Goal: Find specific page/section: Find specific page/section

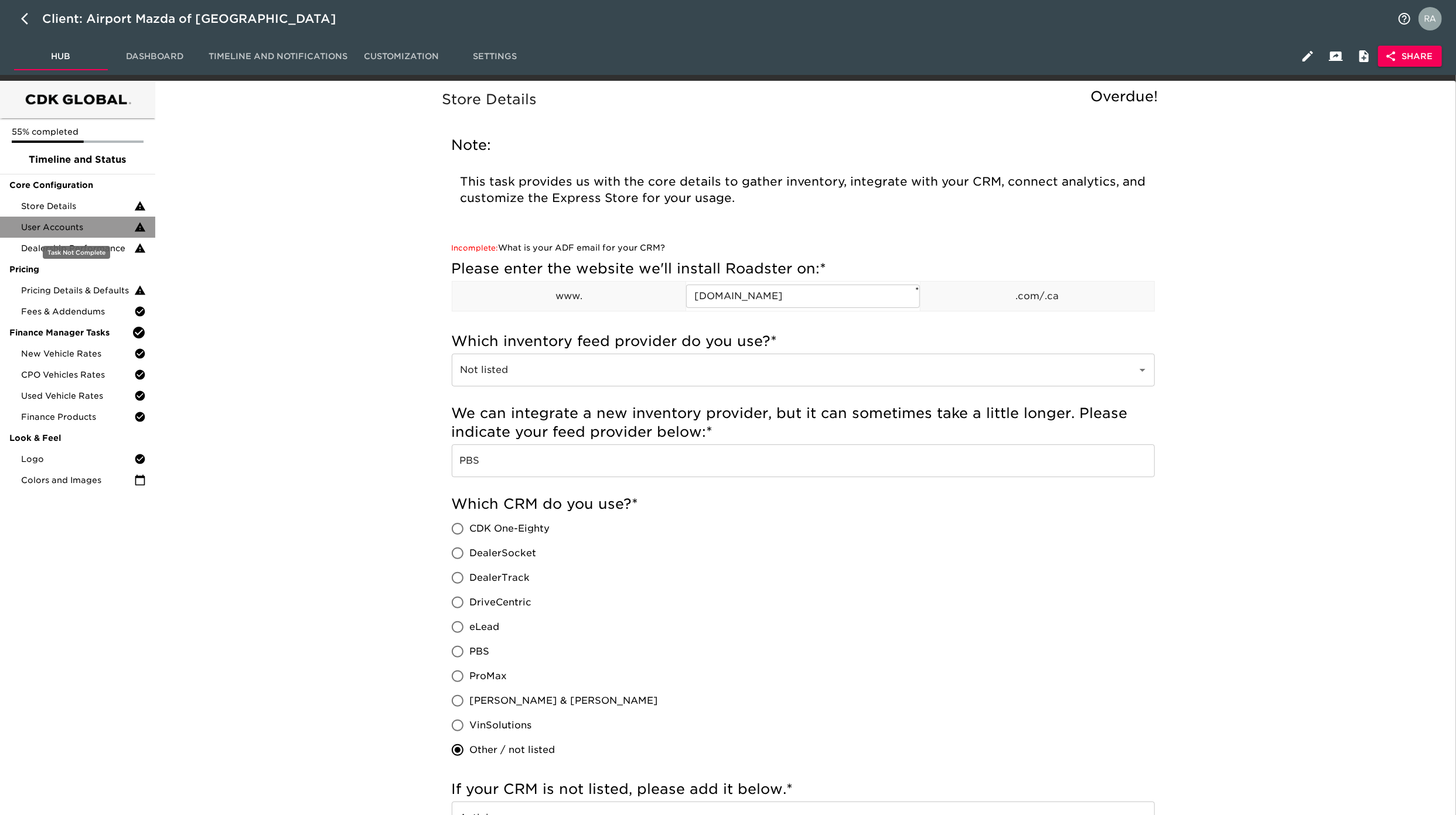
click at [8, 222] on div "User Accounts" at bounding box center [78, 227] width 155 height 21
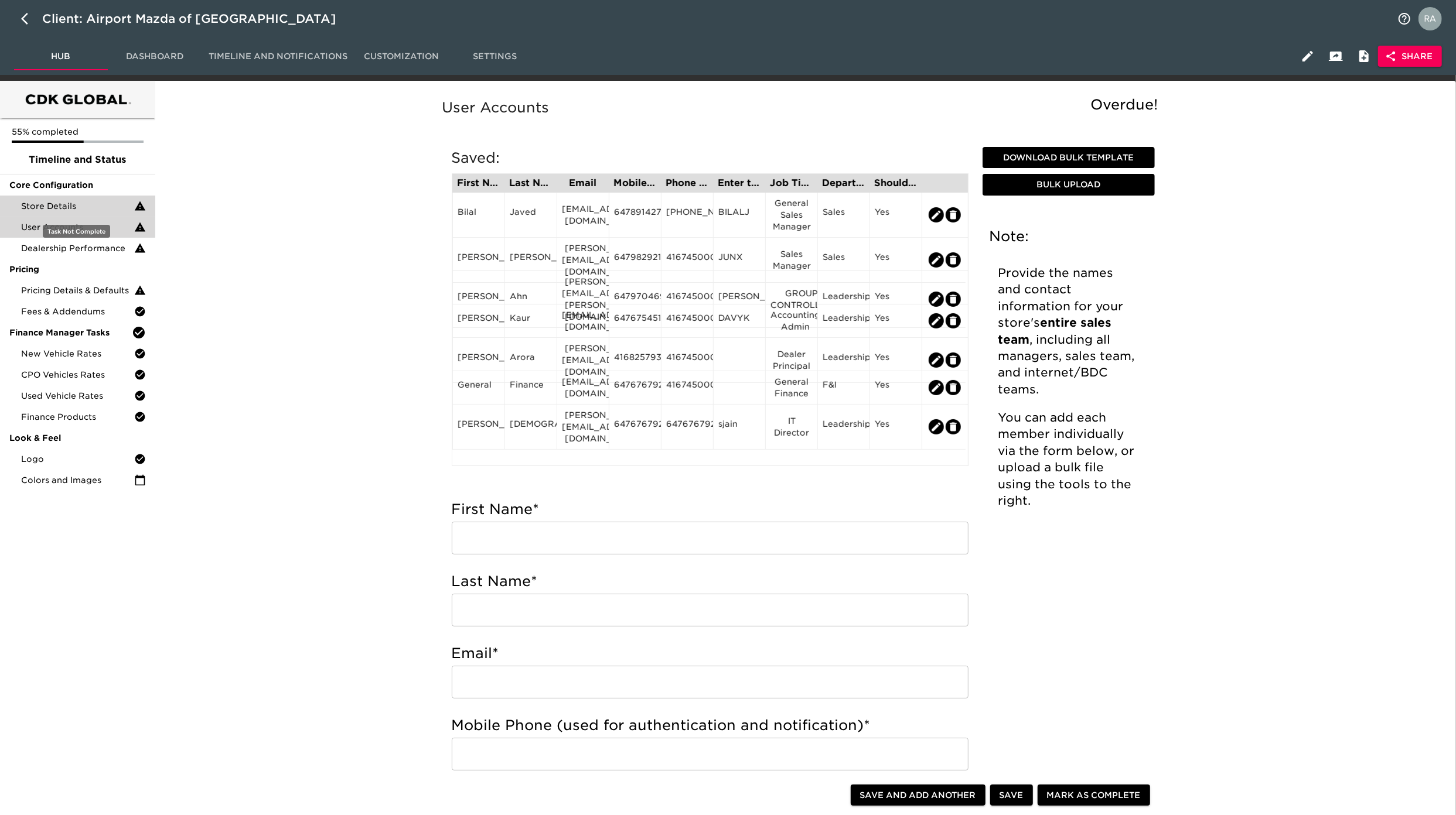
click at [51, 195] on div "Store Details" at bounding box center [78, 206] width 155 height 21
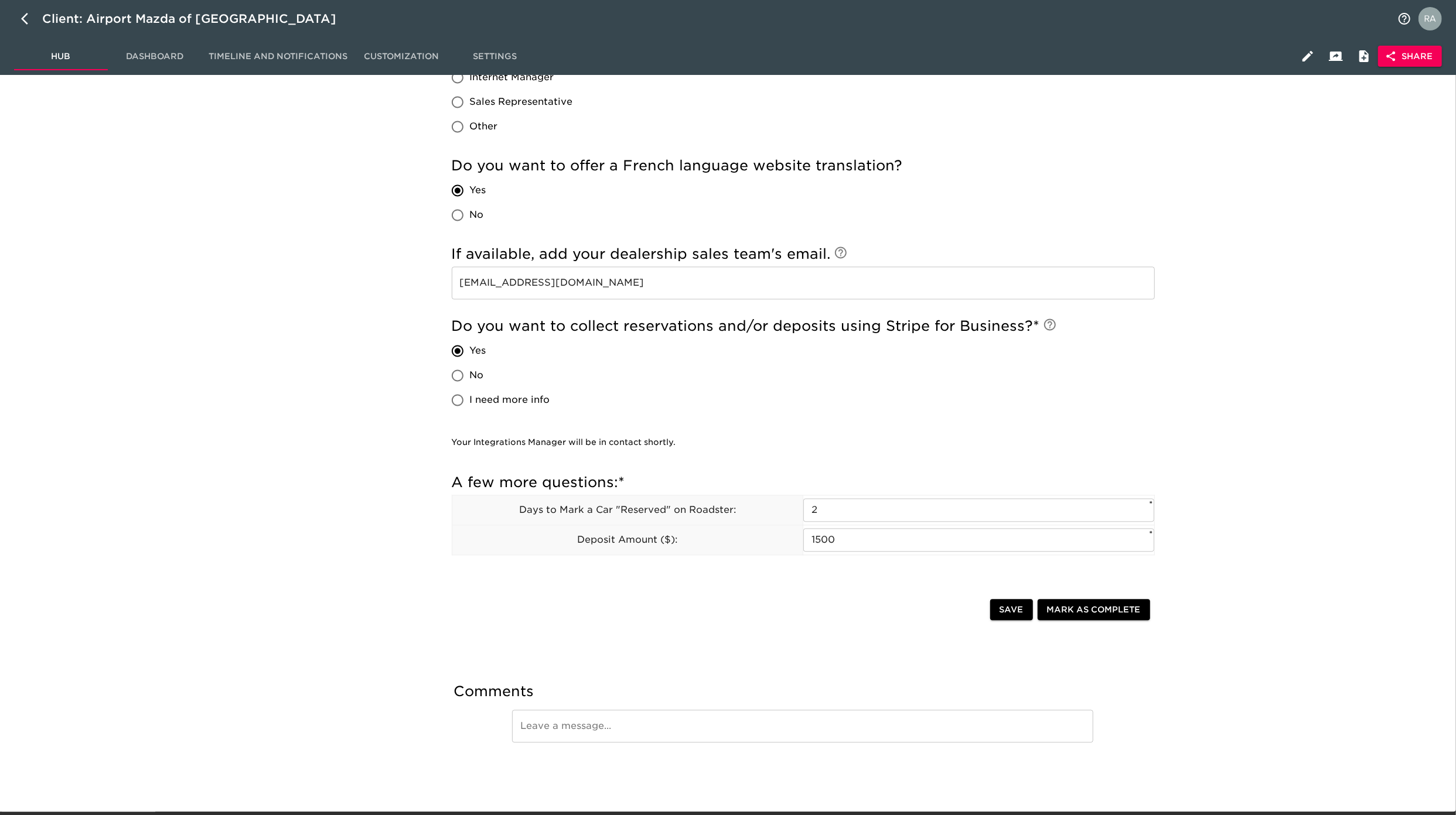
scroll to position [2252, 0]
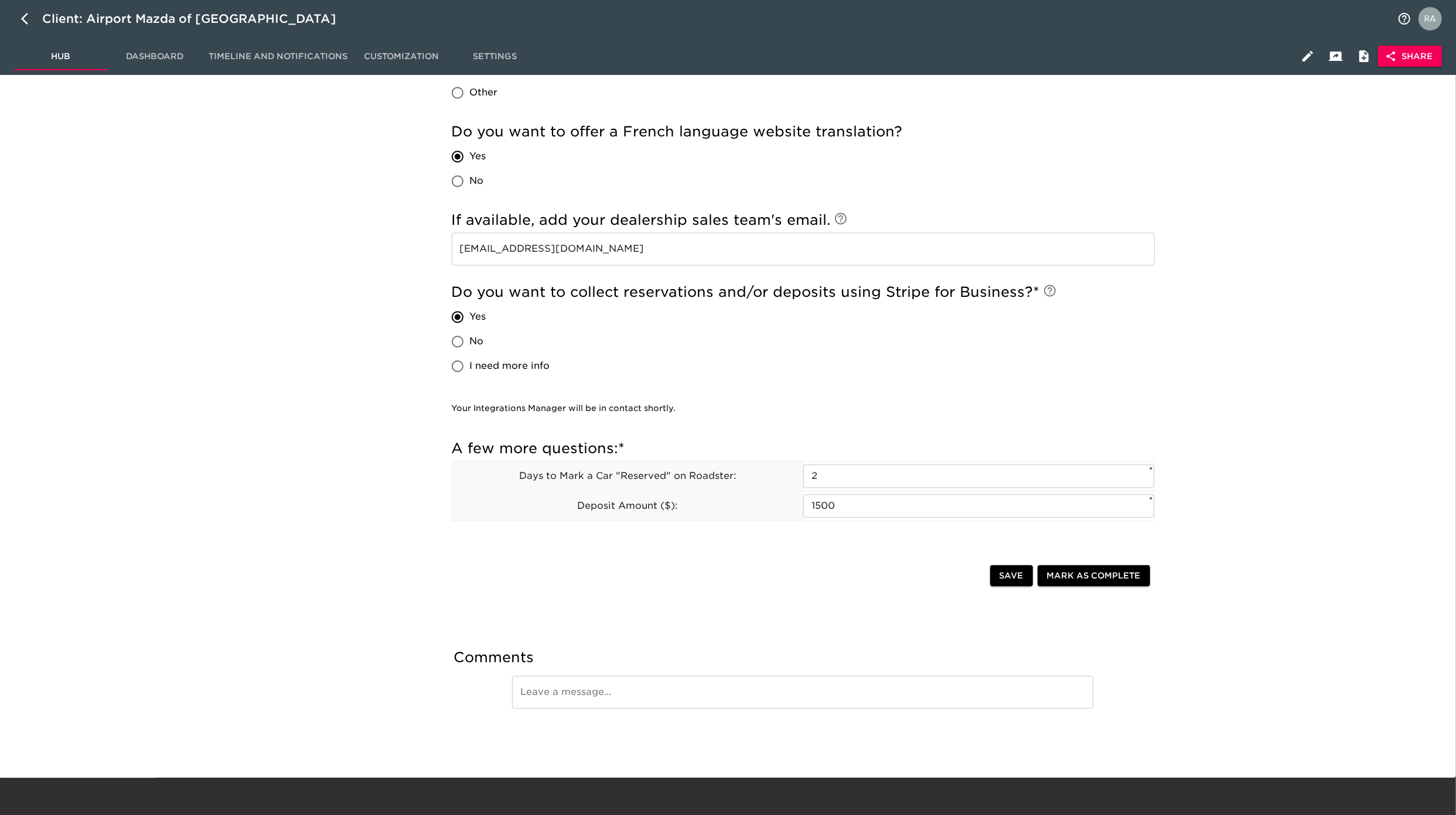
drag, startPoint x: 848, startPoint y: 213, endPoint x: 433, endPoint y: 204, distance: 415.1
click at [639, 251] on input "[EMAIL_ADDRESS][DOMAIN_NAME]" at bounding box center [803, 248] width 703 height 33
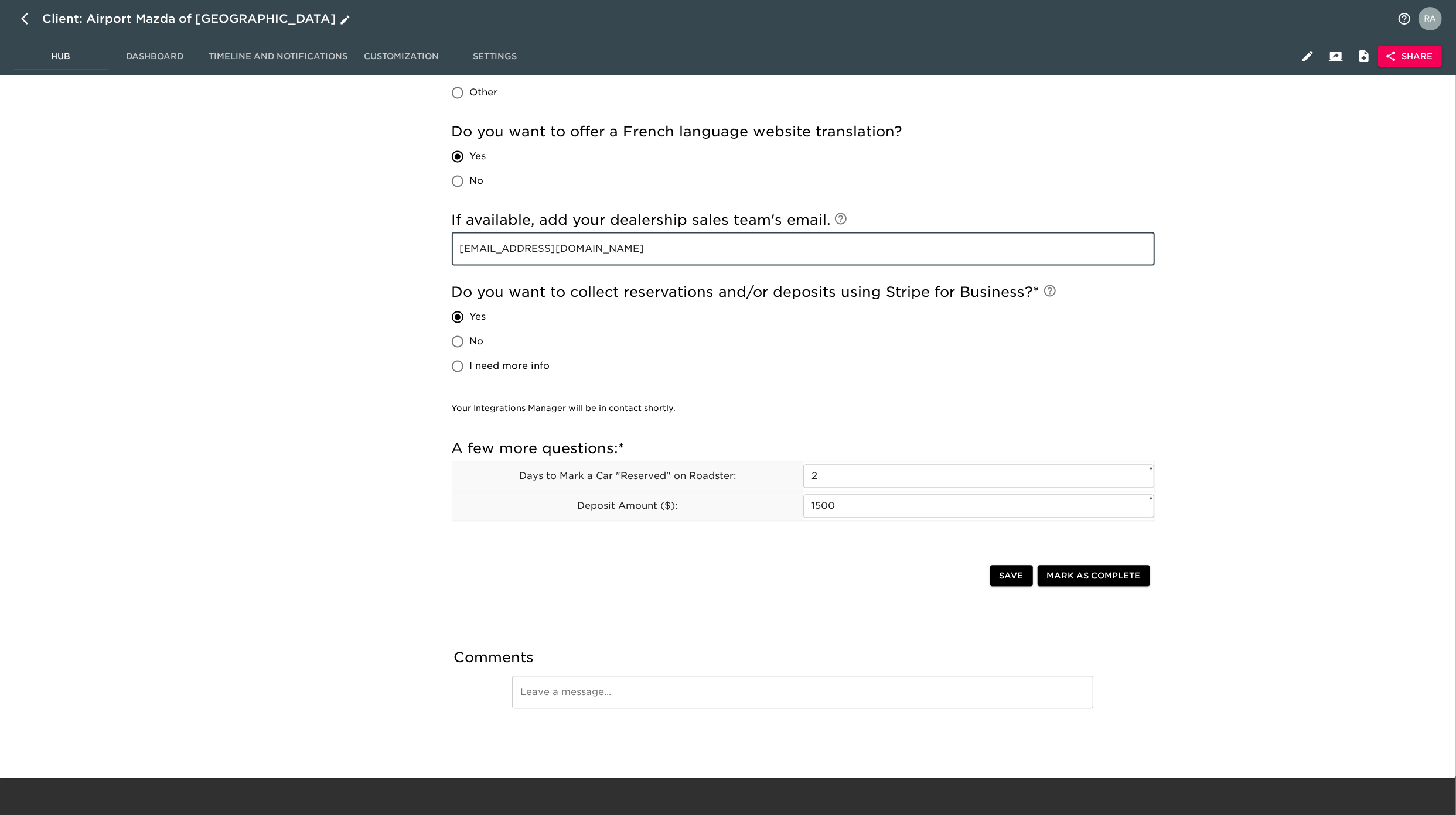
click at [33, 10] on button "button" at bounding box center [28, 19] width 28 height 28
select select "10"
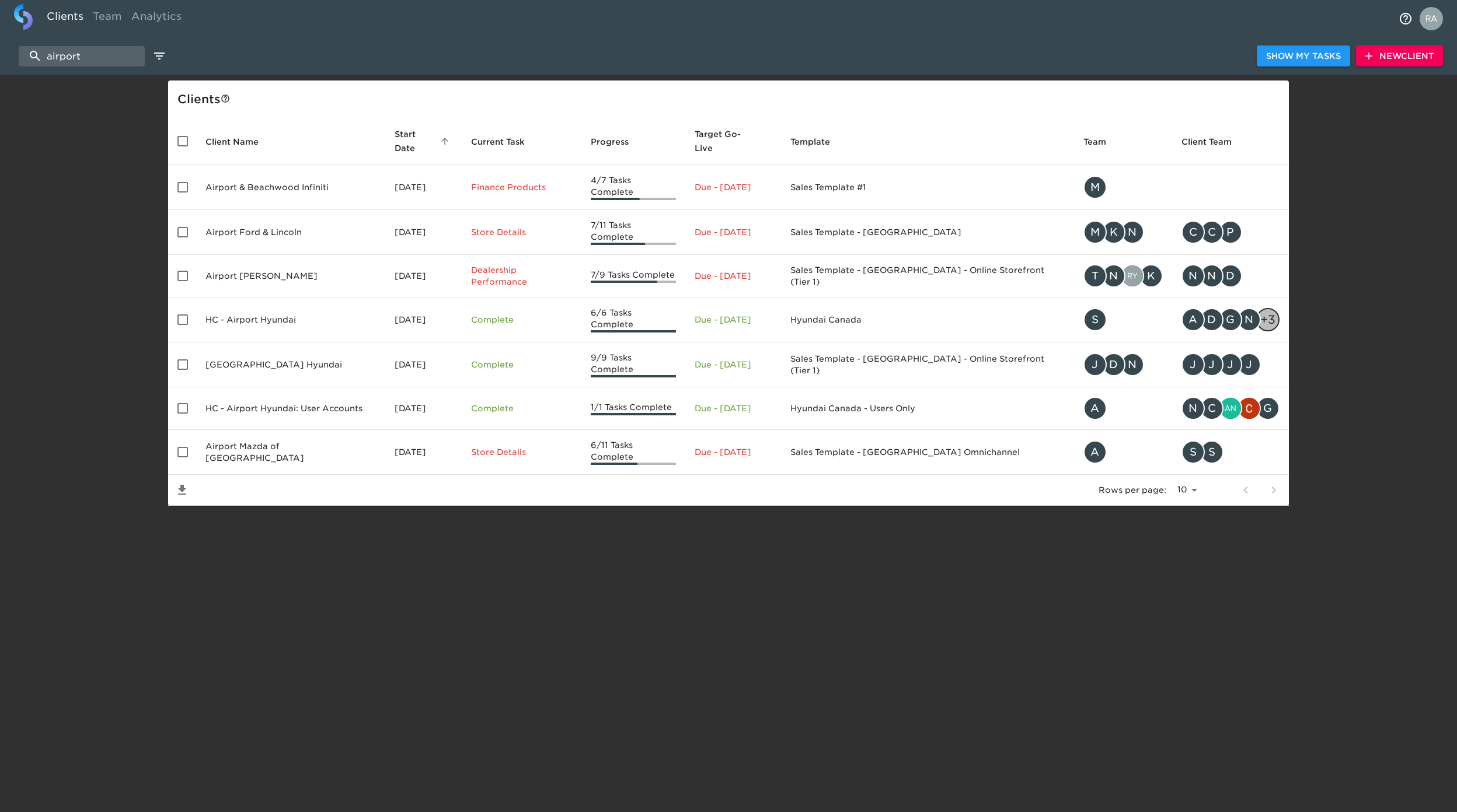
drag, startPoint x: 108, startPoint y: 61, endPoint x: -32, endPoint y: 52, distance: 140.3
click at [0, 52] on html "Clients Team Analytics airport Show My Tasks New Client Client s Client Name St…" at bounding box center [728, 271] width 1457 height 543
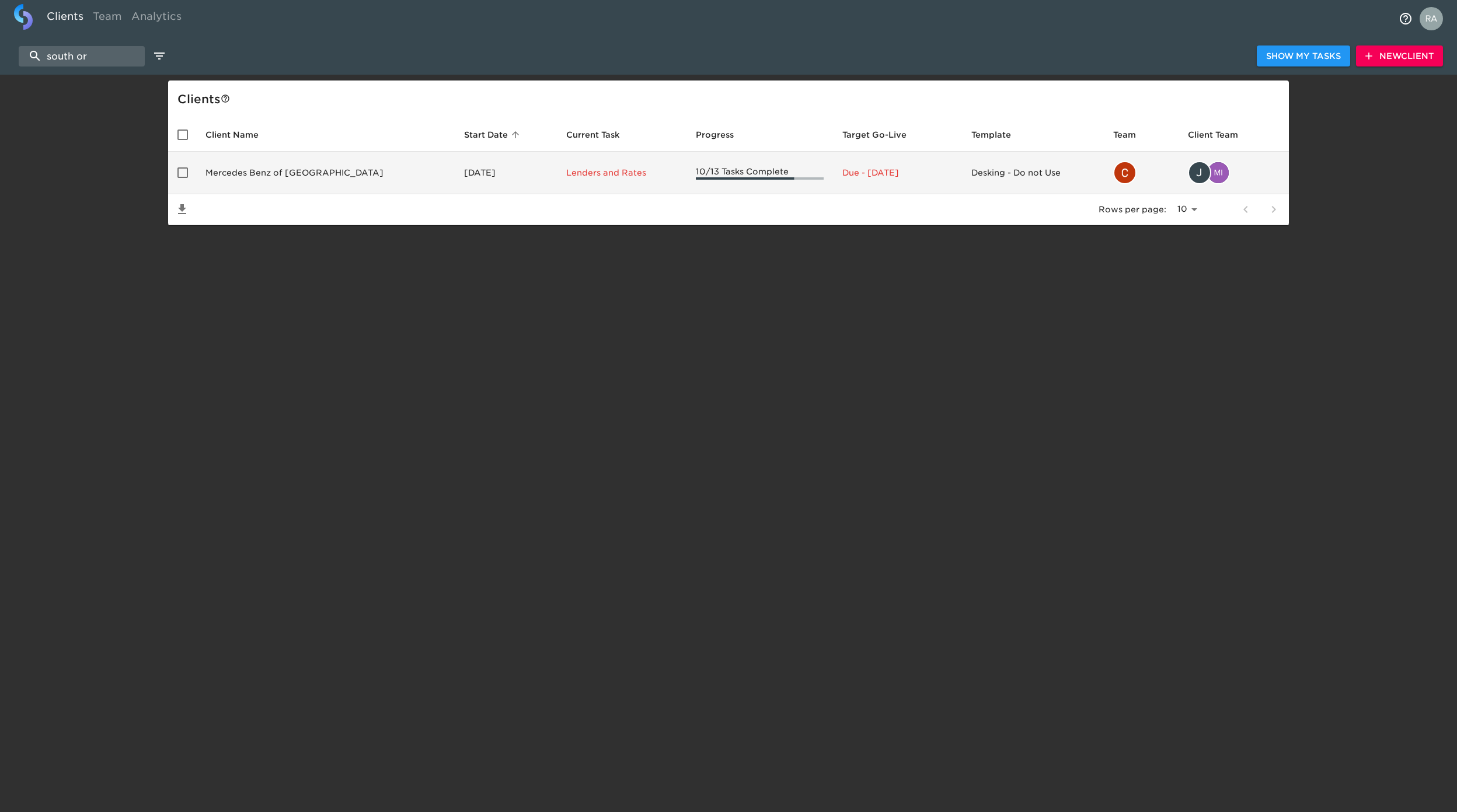
type input "south or"
click at [280, 162] on td "Mercedes Benz of [GEOGRAPHIC_DATA]" at bounding box center [325, 173] width 258 height 43
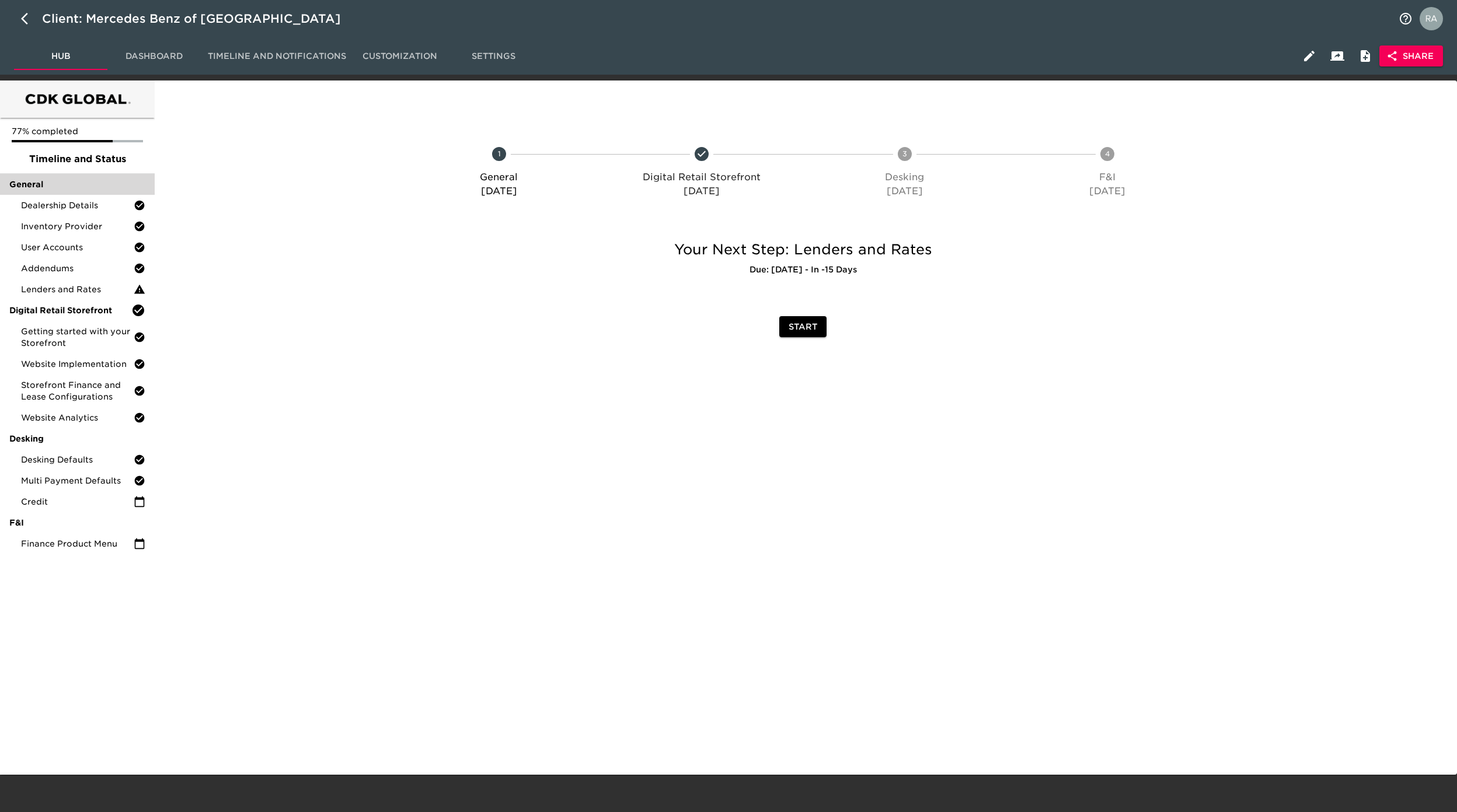
click at [75, 189] on span "General" at bounding box center [77, 184] width 136 height 12
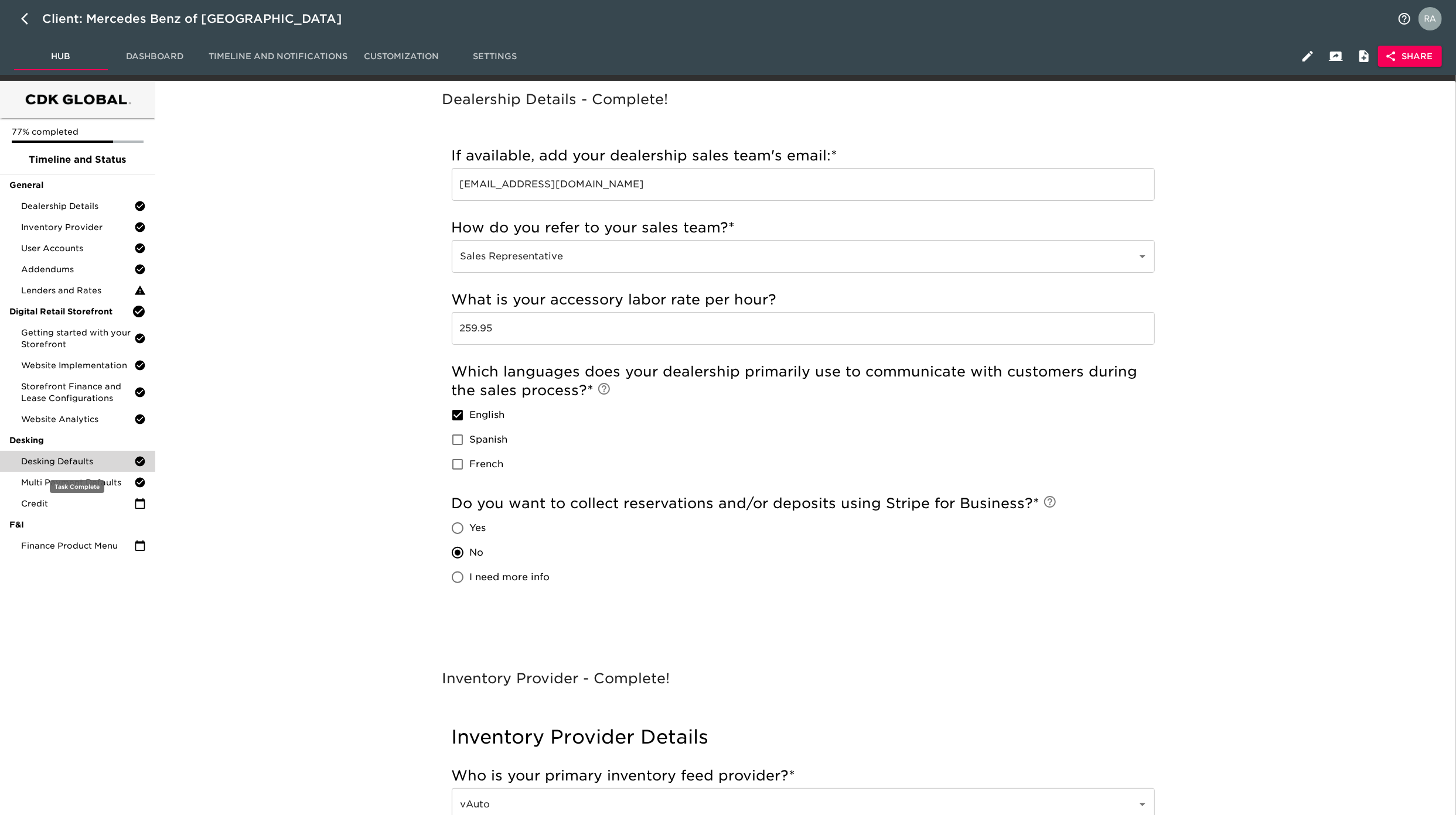
click at [63, 464] on span "Desking Defaults" at bounding box center [77, 461] width 113 height 12
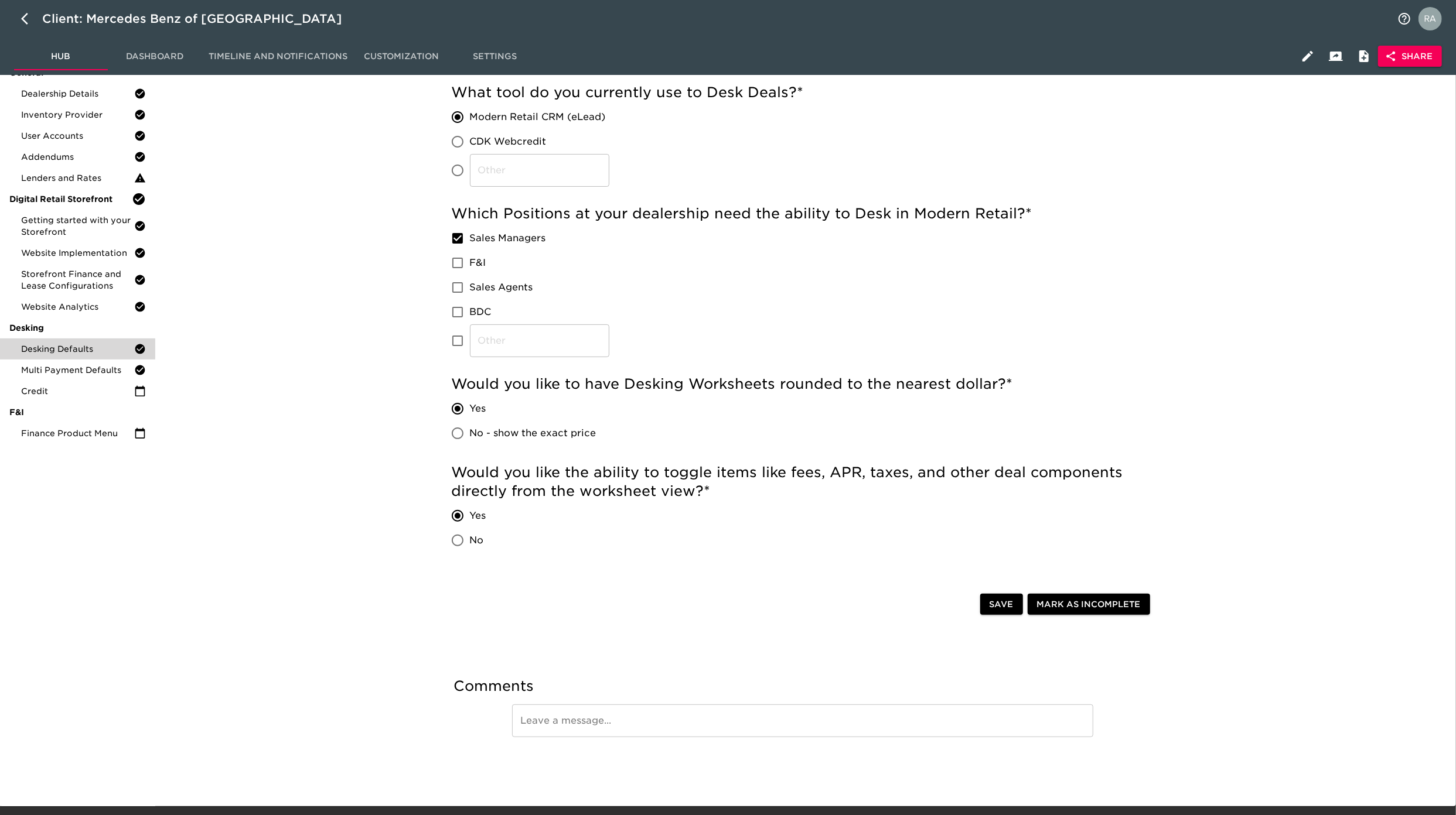
scroll to position [141, 0]
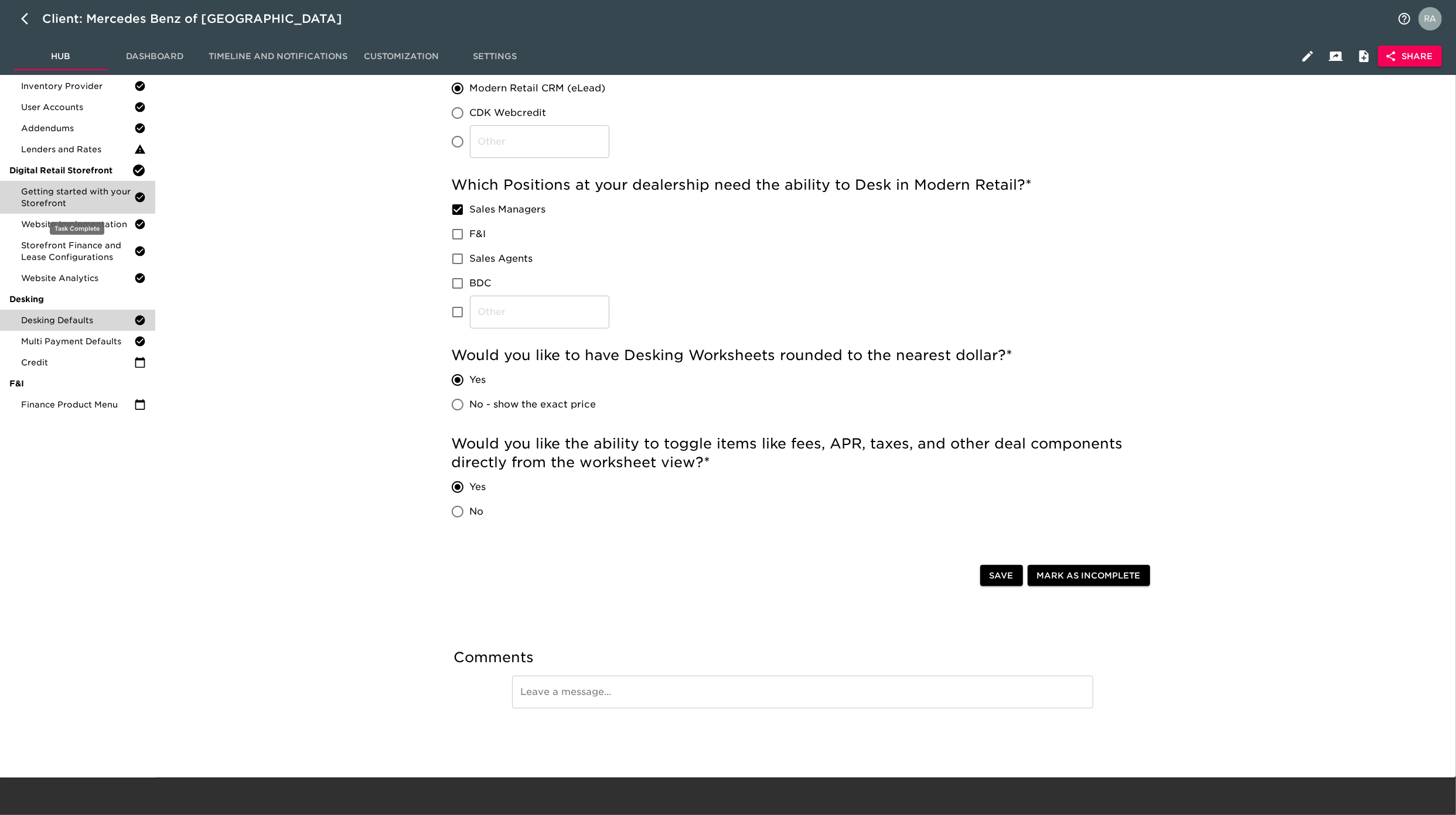
click at [44, 191] on span "Getting started with your Storefront" at bounding box center [77, 198] width 113 height 24
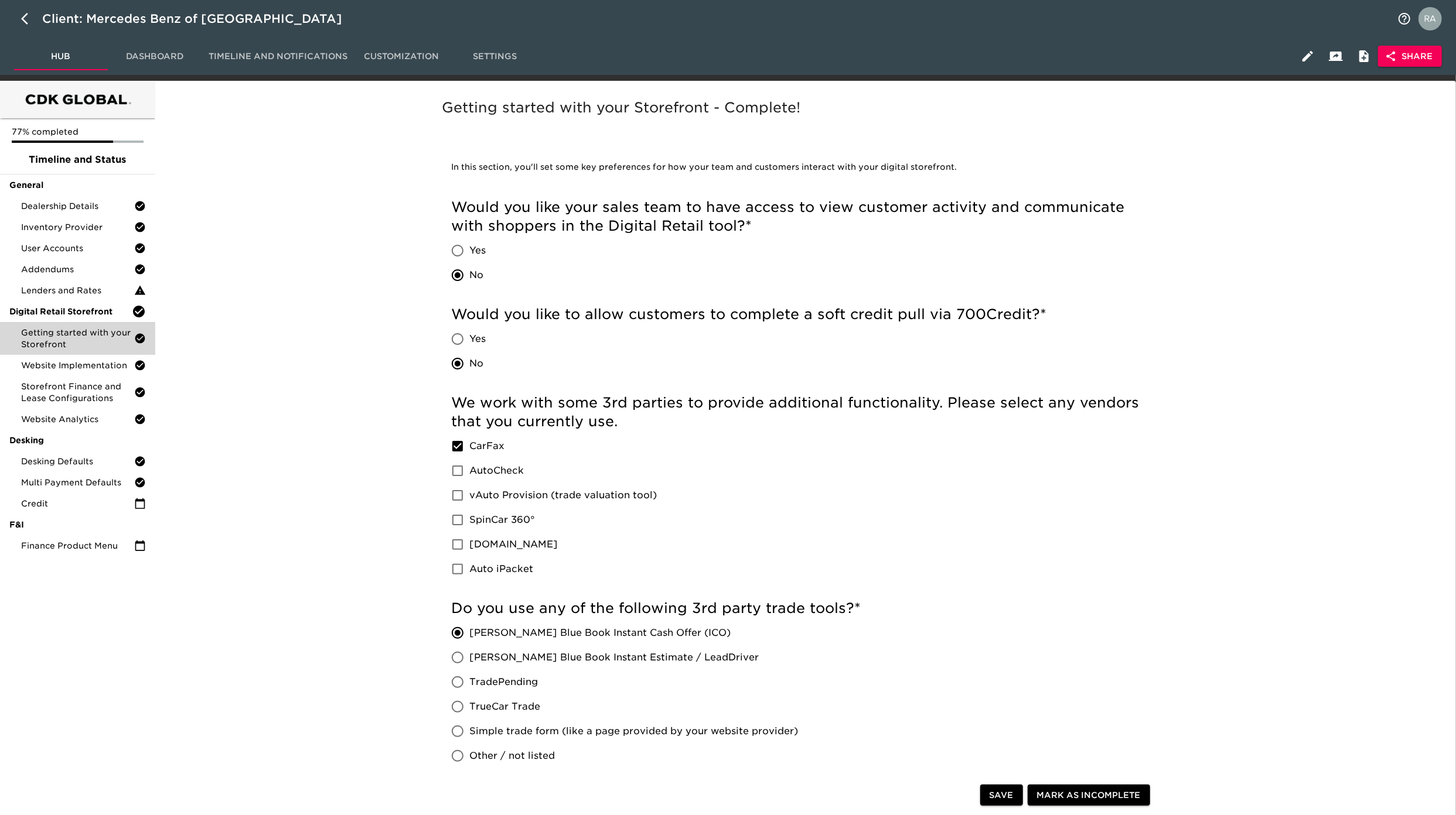
drag, startPoint x: 1453, startPoint y: 207, endPoint x: 1450, endPoint y: 300, distance: 93.0
click at [1450, 300] on div "77% completed Timeline and Status General Dealership Details Inventory Provider…" at bounding box center [728, 595] width 1456 height 1029
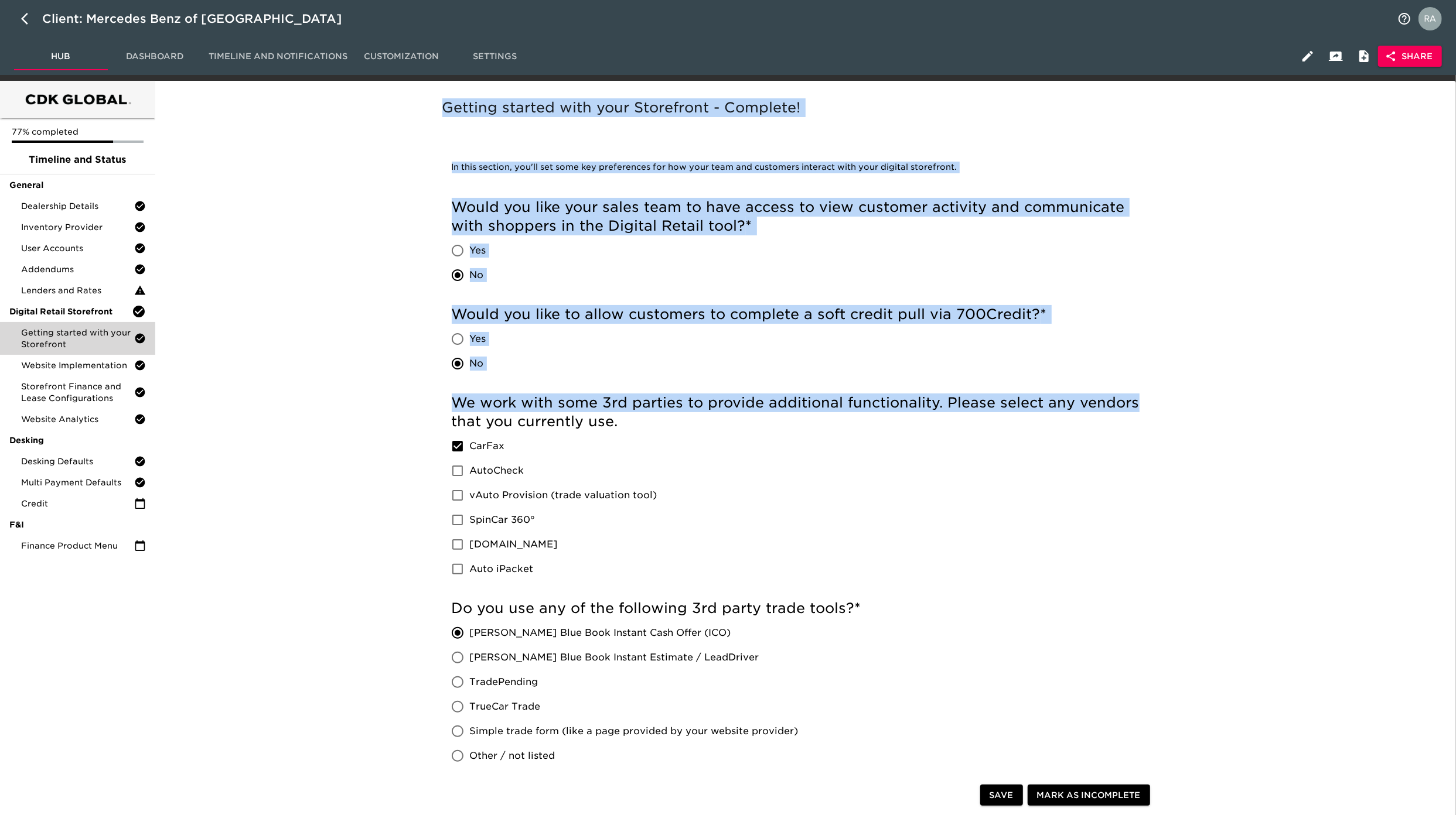
drag, startPoint x: 1450, startPoint y: 300, endPoint x: 1453, endPoint y: 389, distance: 89.1
click at [1453, 389] on div "77% completed Timeline and Status General Dealership Details Inventory Provider…" at bounding box center [728, 595] width 1456 height 1029
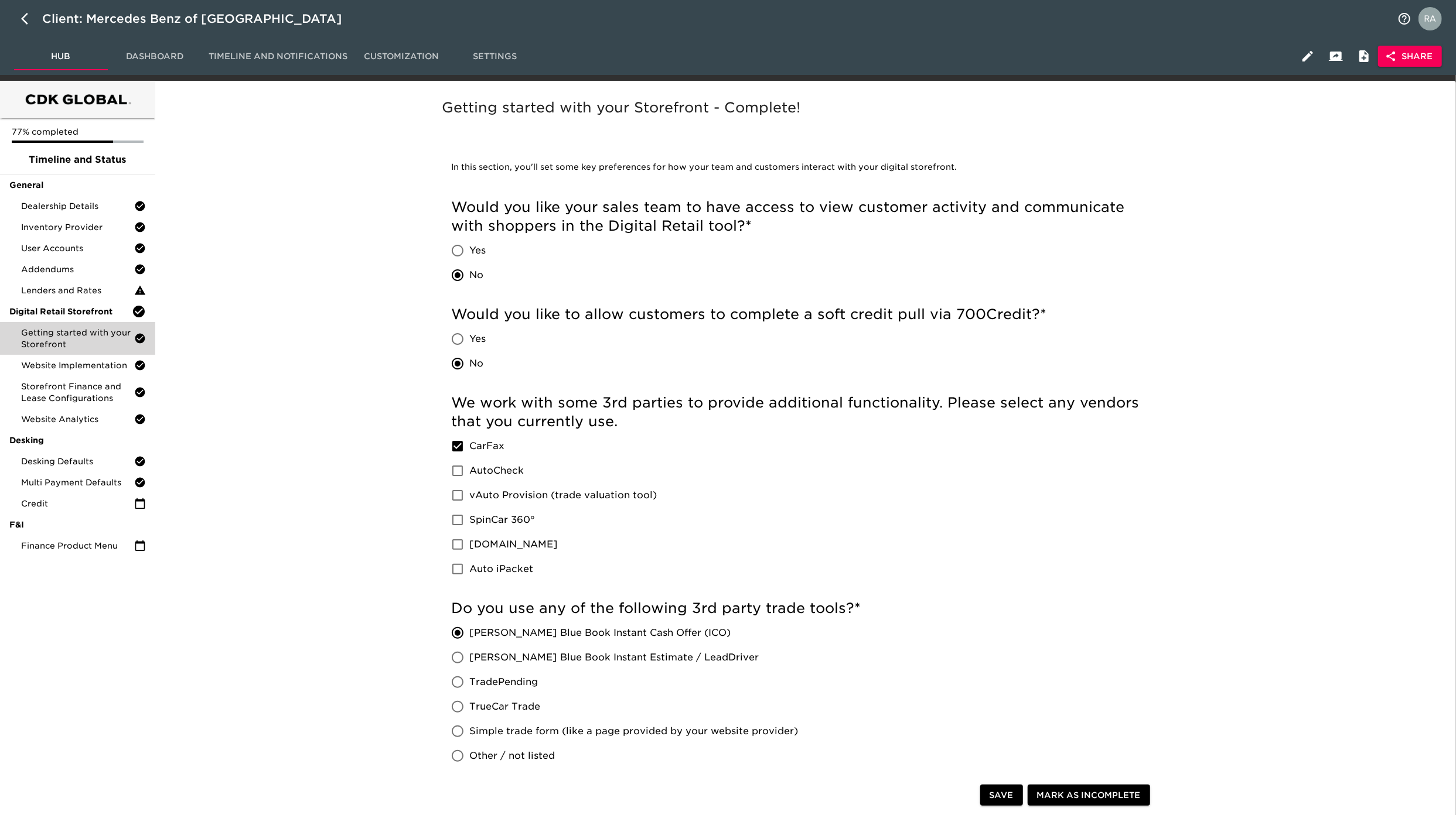
click at [1312, 420] on div "Getting started with your Storefront - Complete! Incomplete: What's your [DOMAI…" at bounding box center [802, 592] width 1292 height 1008
drag, startPoint x: 321, startPoint y: 17, endPoint x: 85, endPoint y: 24, distance: 236.1
click at [85, 24] on div "Client: Mercedes Benz of [GEOGRAPHIC_DATA]" at bounding box center [728, 19] width 1456 height 37
copy div "Mercedes Benz of [GEOGRAPHIC_DATA]"
click at [1453, 217] on div "77% completed Timeline and Status General Dealership Details Inventory Provider…" at bounding box center [728, 595] width 1456 height 1029
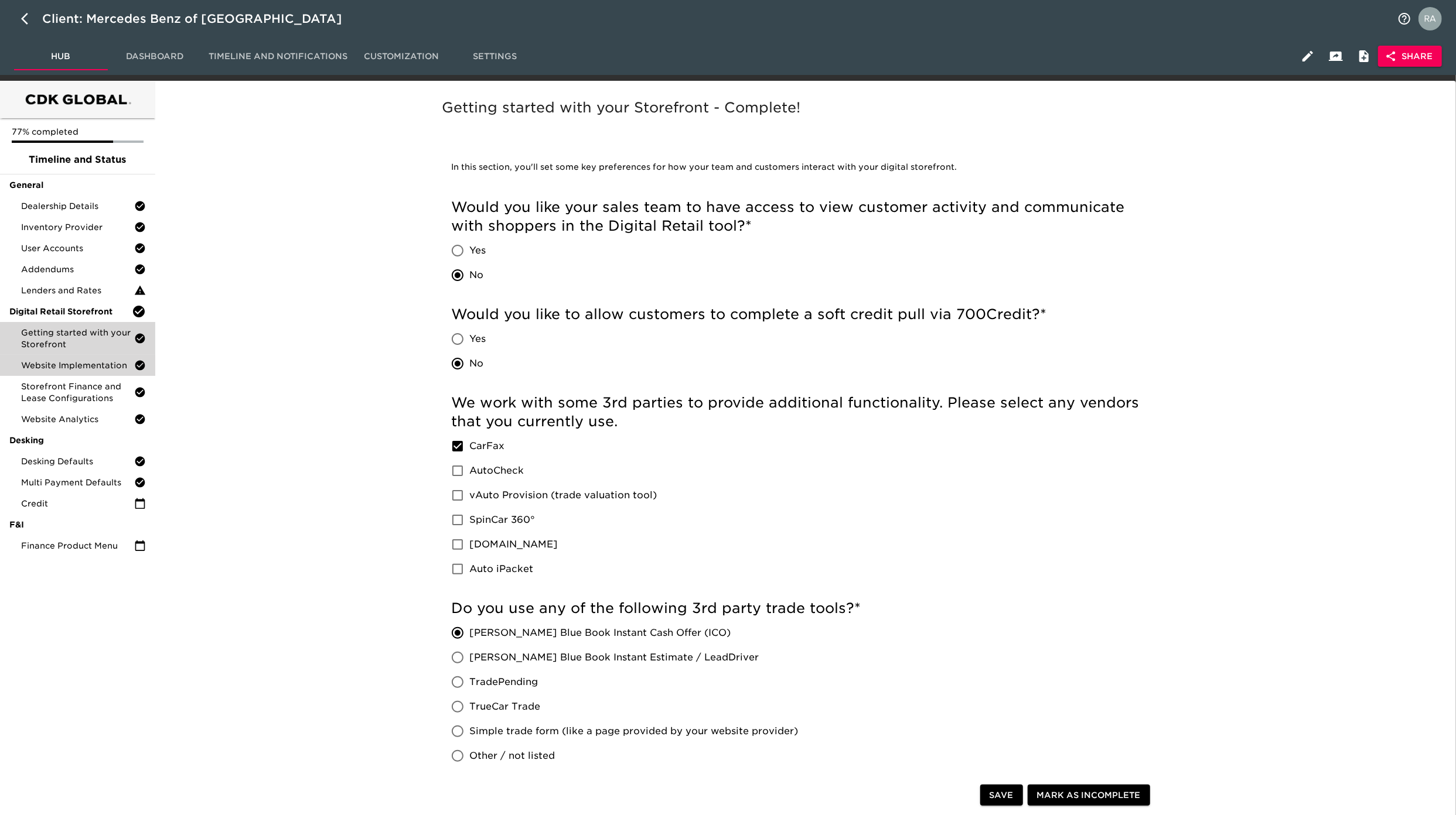
click at [58, 360] on span "Website Implementation" at bounding box center [77, 365] width 113 height 12
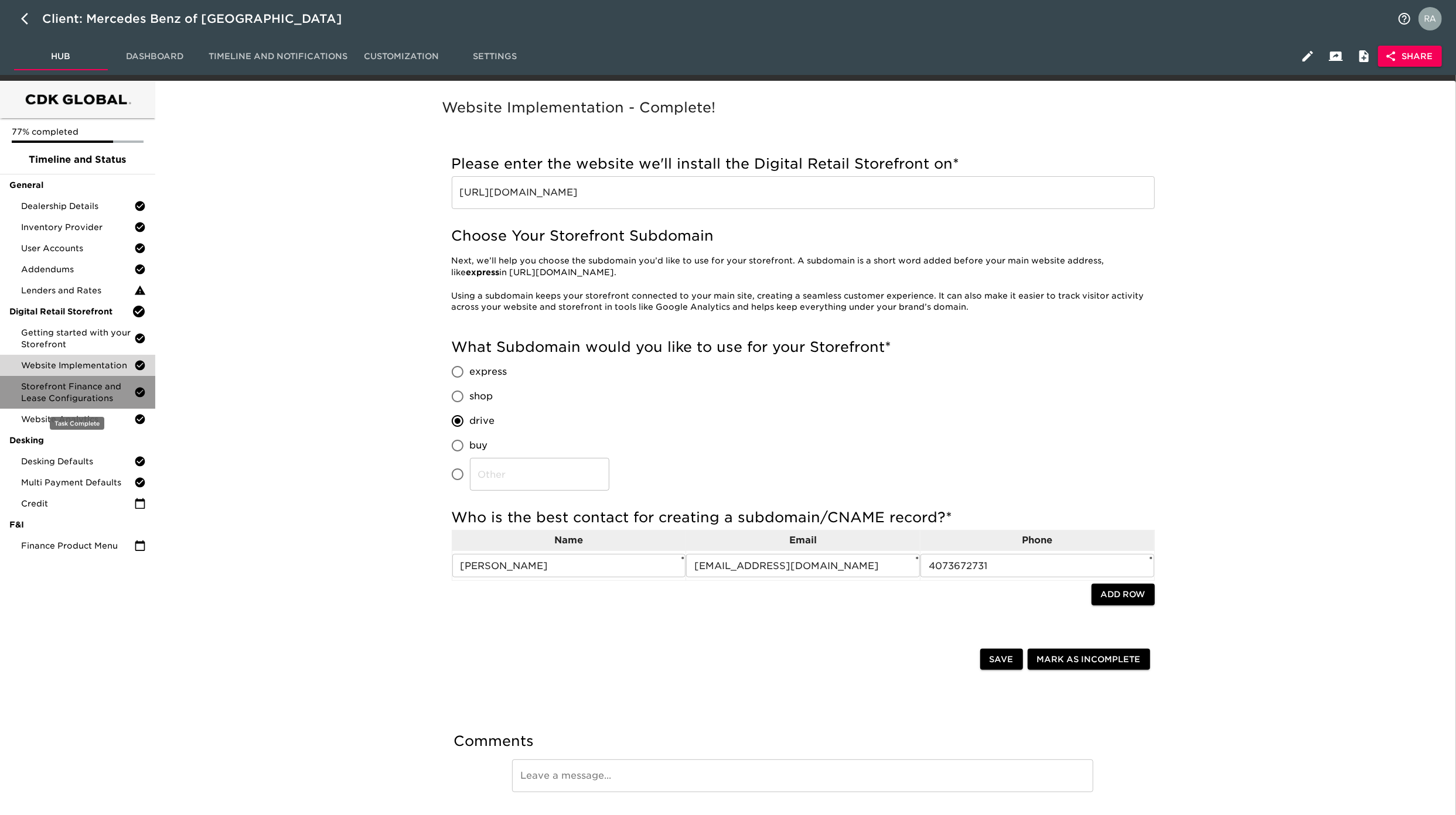
click at [61, 387] on span "Storefront Finance and Lease Configurations" at bounding box center [77, 392] width 113 height 24
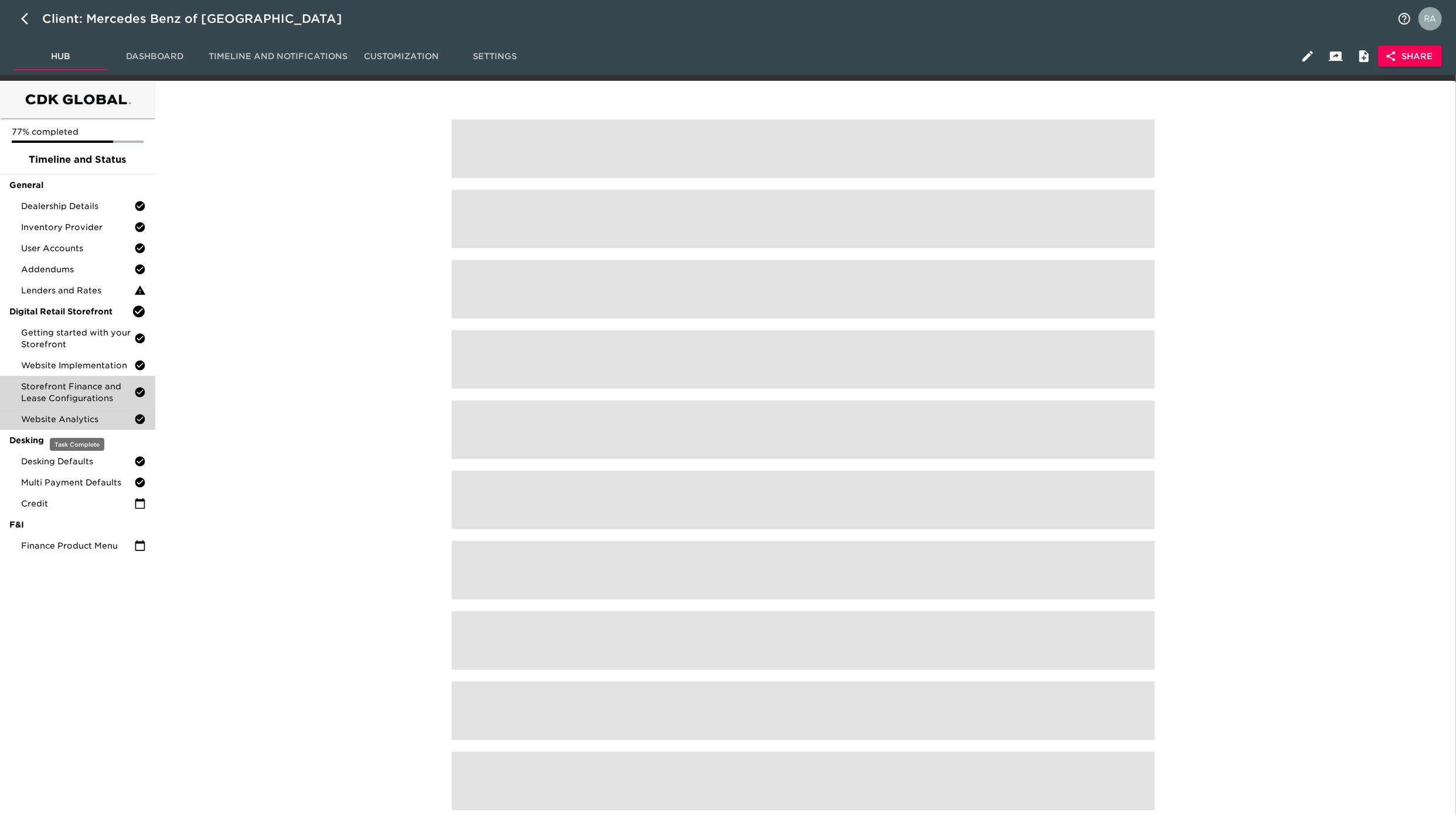
click at [64, 423] on span "Website Analytics" at bounding box center [77, 419] width 113 height 12
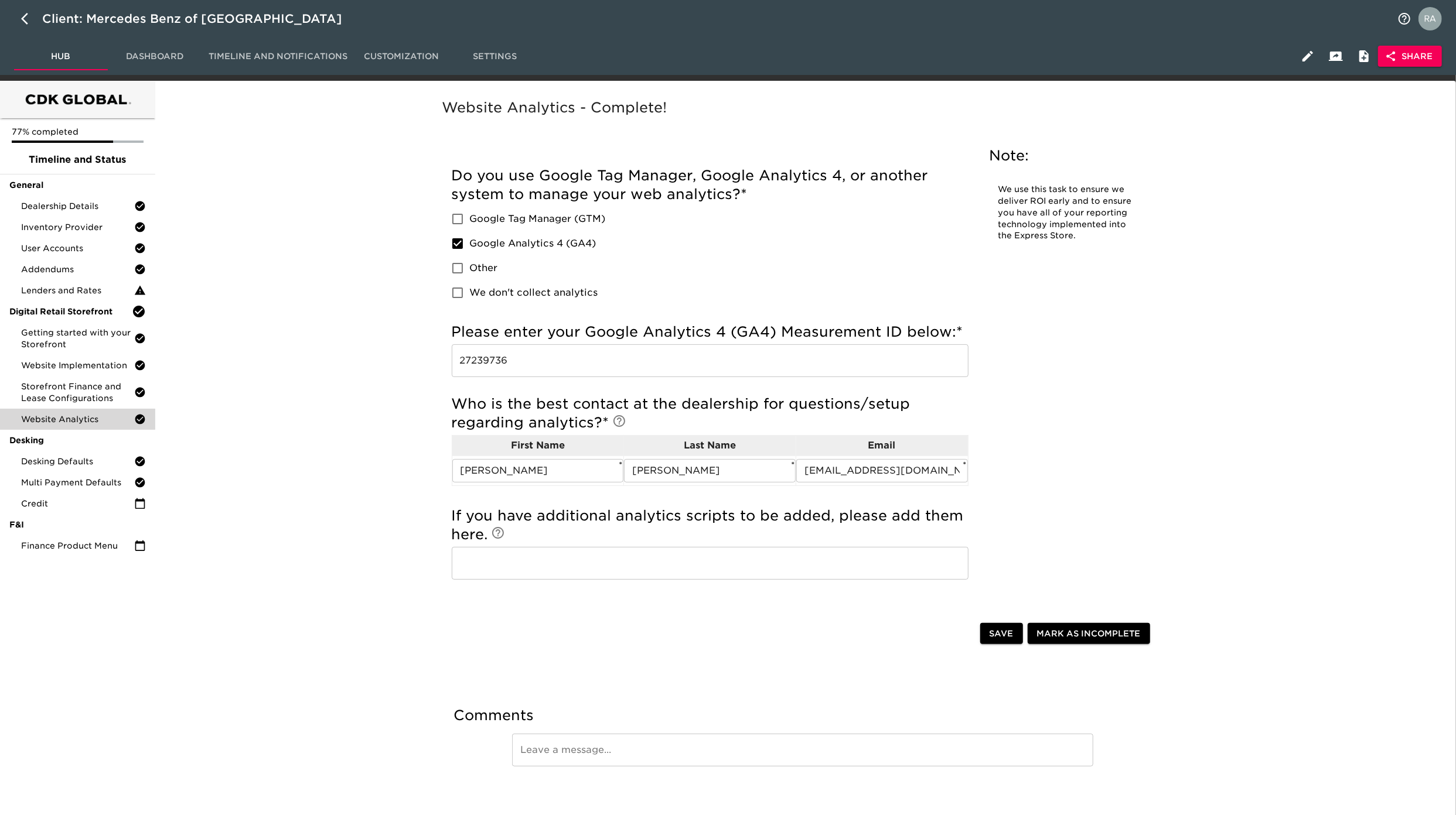
click at [528, 364] on input "27239736" at bounding box center [709, 360] width 517 height 33
click at [73, 505] on span "Credit" at bounding box center [77, 503] width 113 height 12
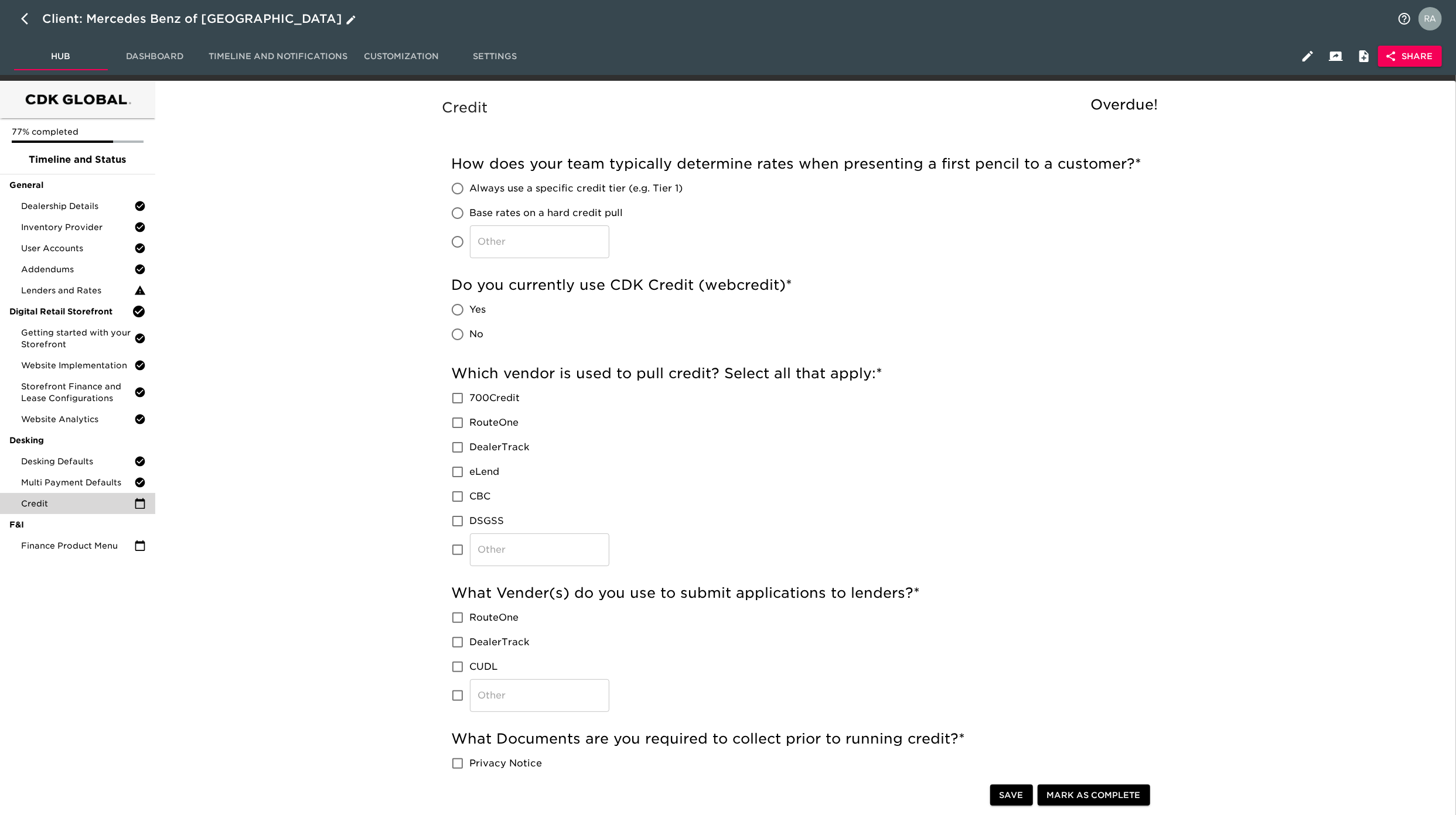
click at [15, 17] on button "button" at bounding box center [28, 19] width 28 height 28
select select "10"
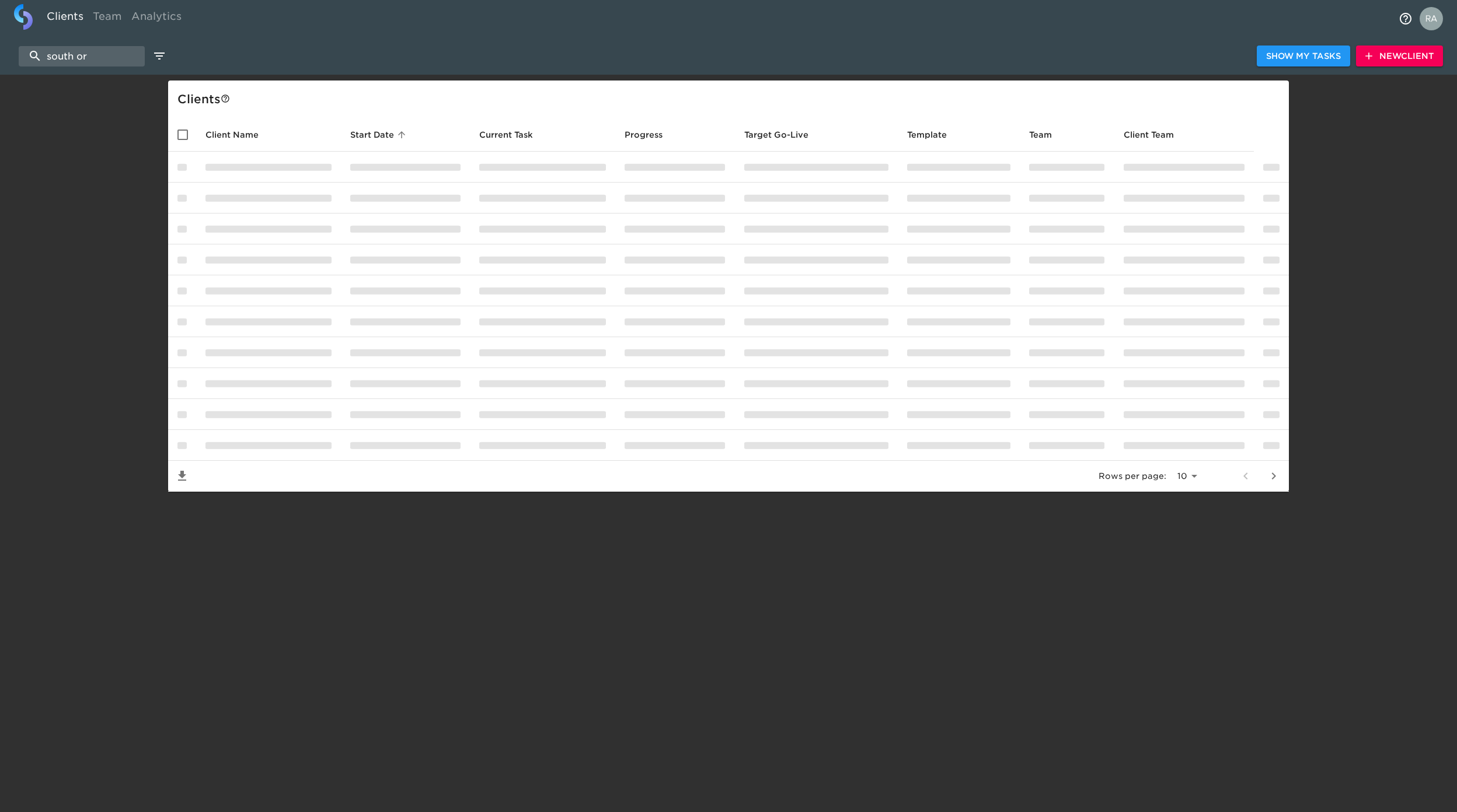
drag, startPoint x: 115, startPoint y: 54, endPoint x: -73, endPoint y: 50, distance: 188.0
click at [0, 50] on html "Clients Team Analytics south or Show My Tasks New Client Client s Client Name S…" at bounding box center [728, 264] width 1457 height 529
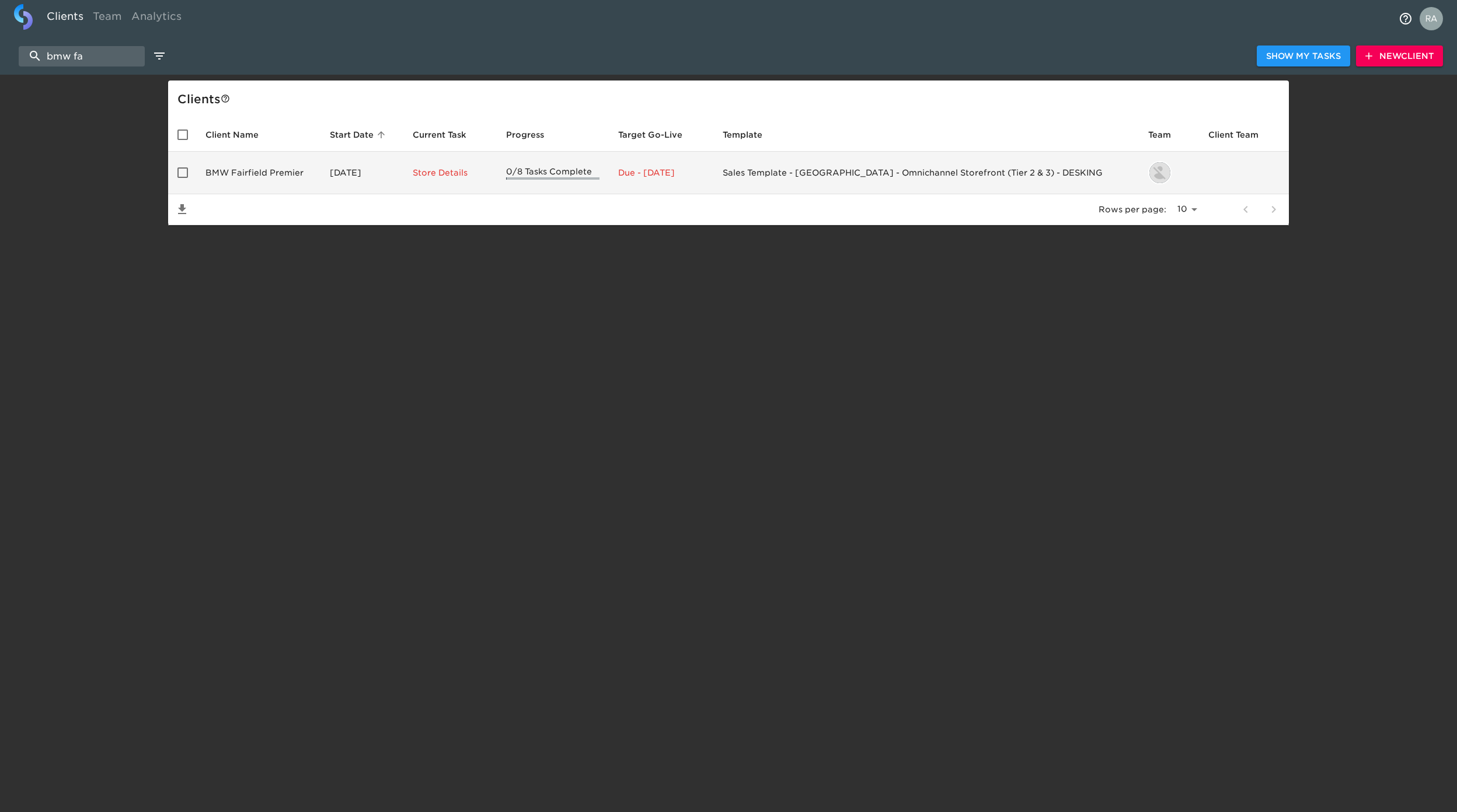
type input "bmw fa"
click at [243, 156] on td "BMW Fairfield Premier" at bounding box center [258, 173] width 124 height 43
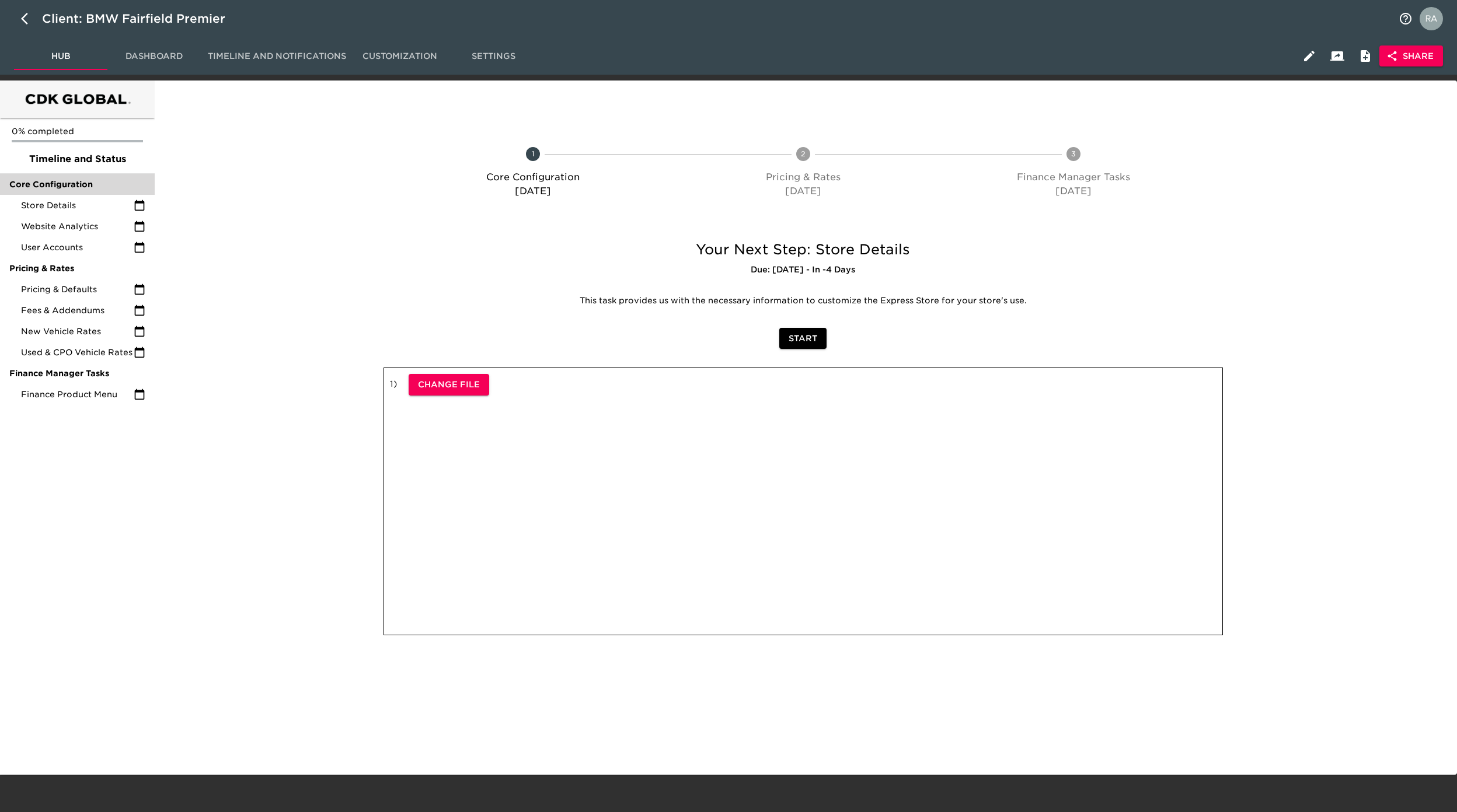
click at [57, 184] on span "Core Configuration" at bounding box center [77, 184] width 136 height 12
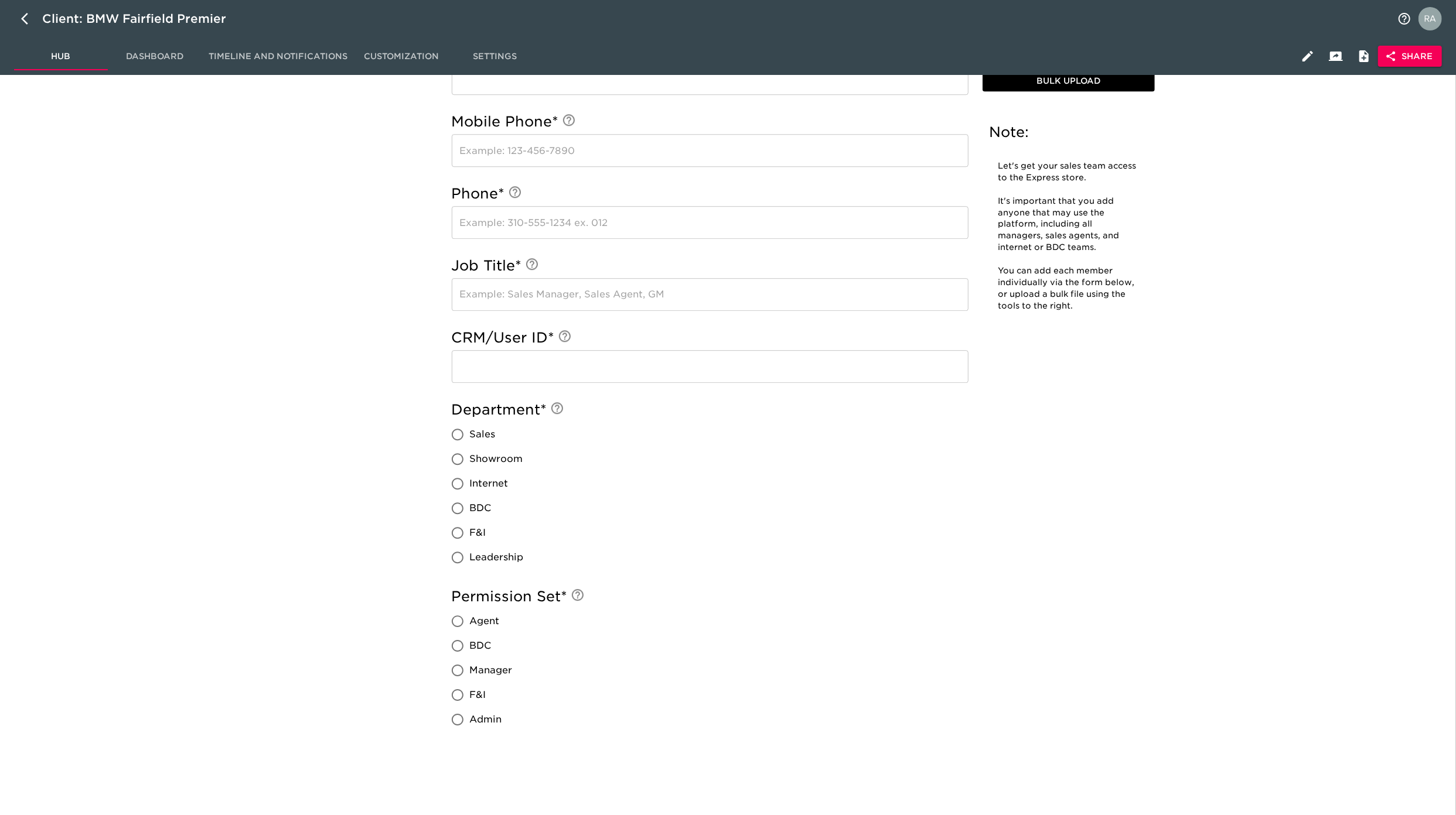
scroll to position [3254, 0]
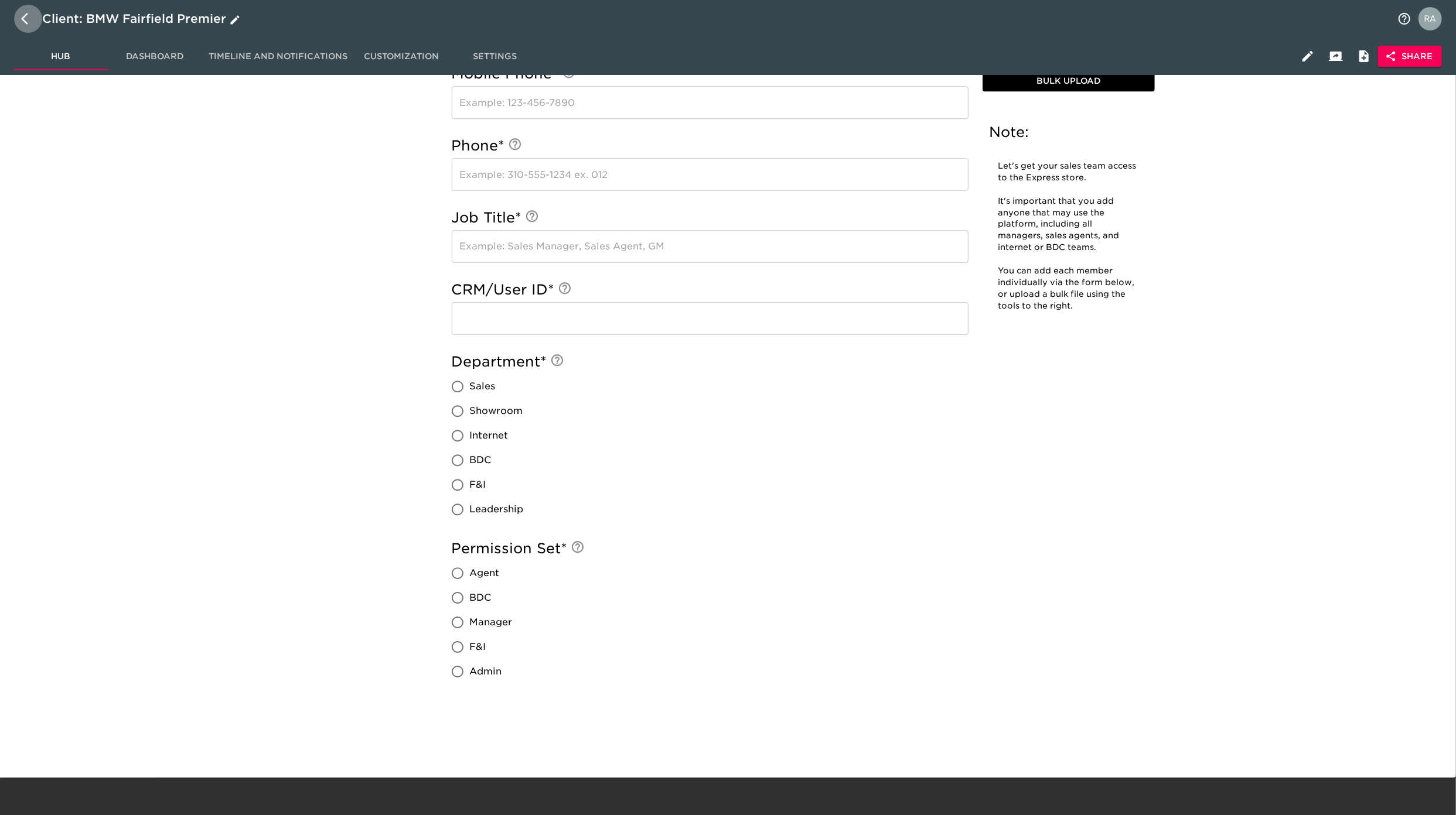
click at [28, 10] on button "button" at bounding box center [28, 19] width 28 height 28
select select "10"
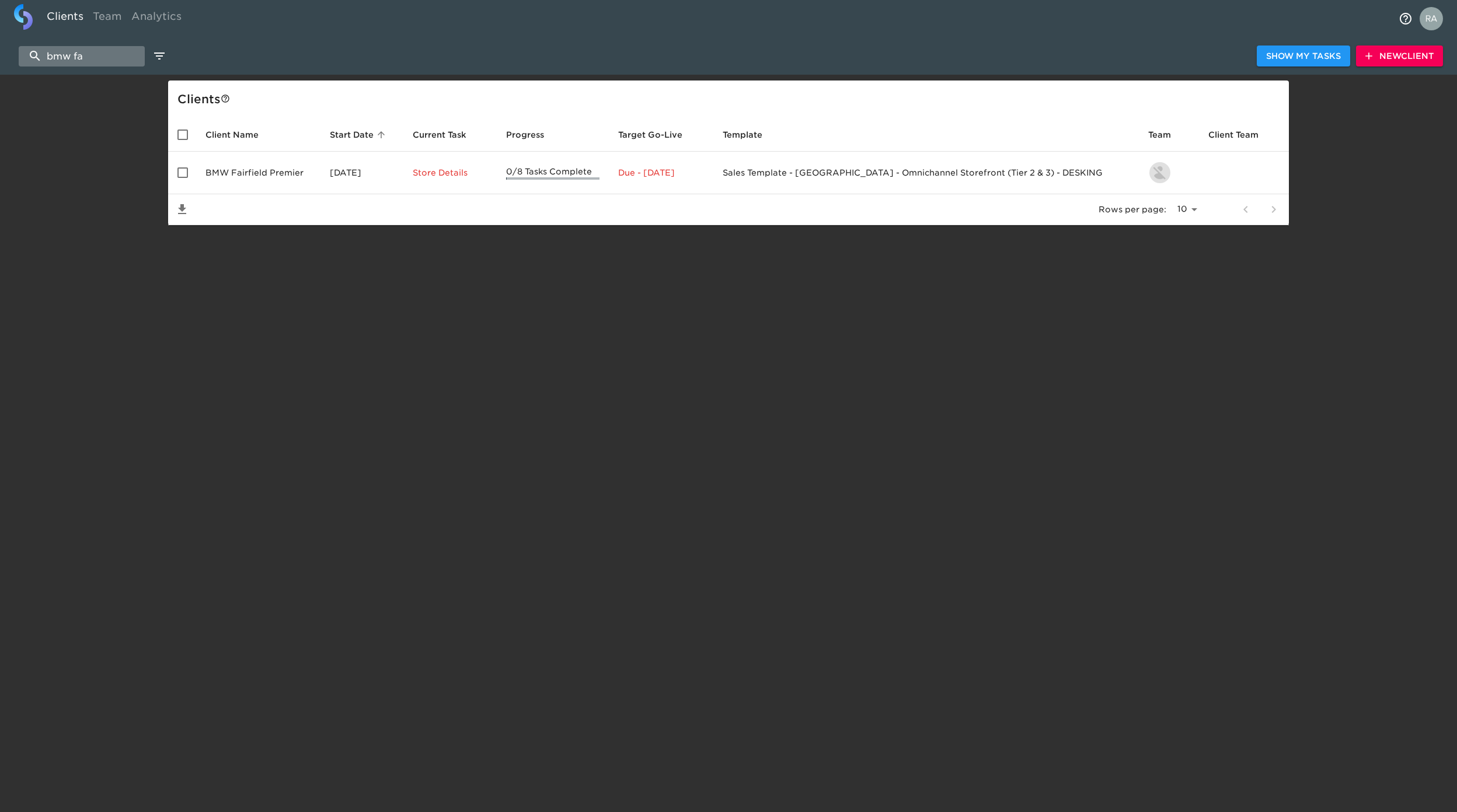
click at [99, 57] on input "bmw fa" at bounding box center [82, 57] width 126 height 21
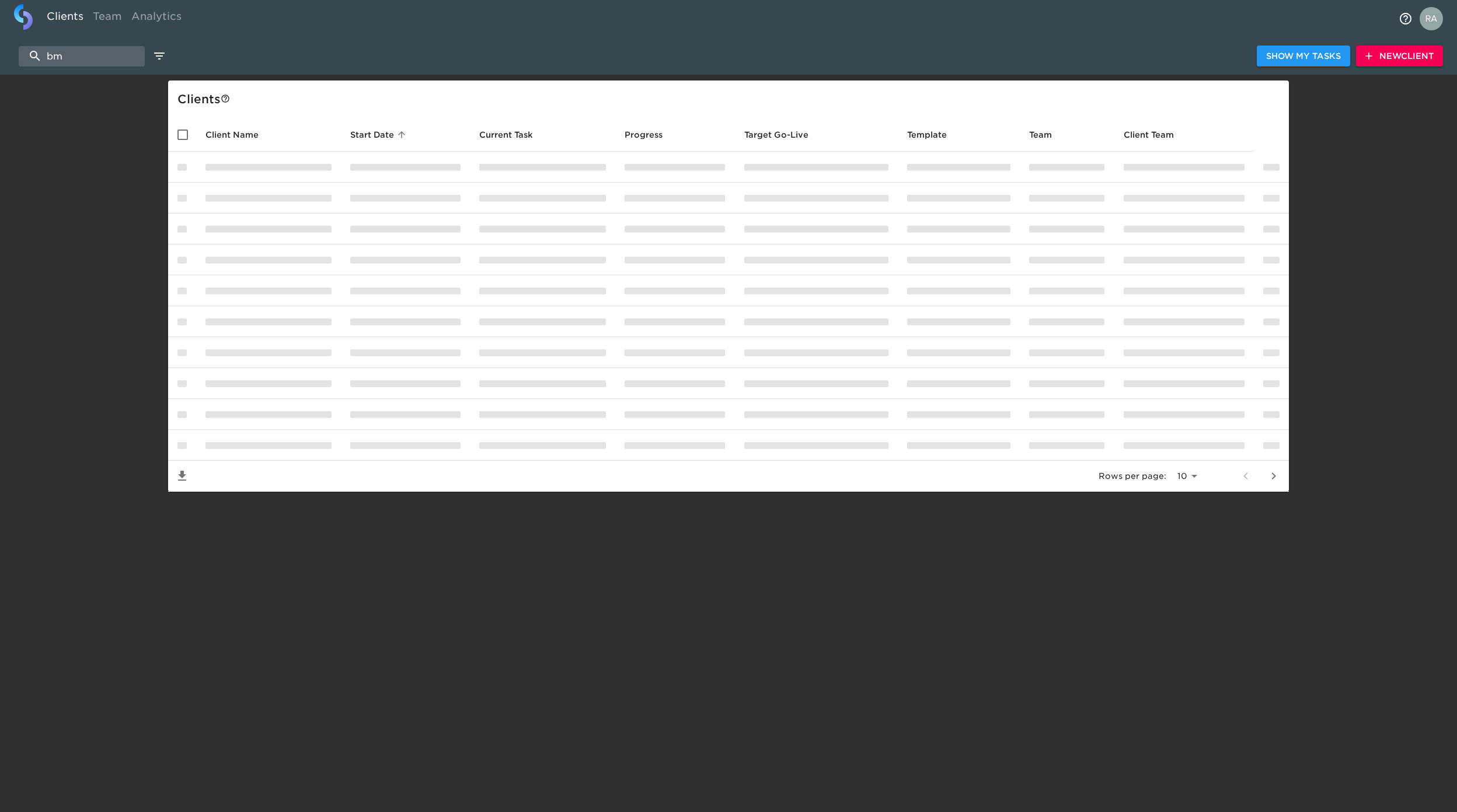
type input "b"
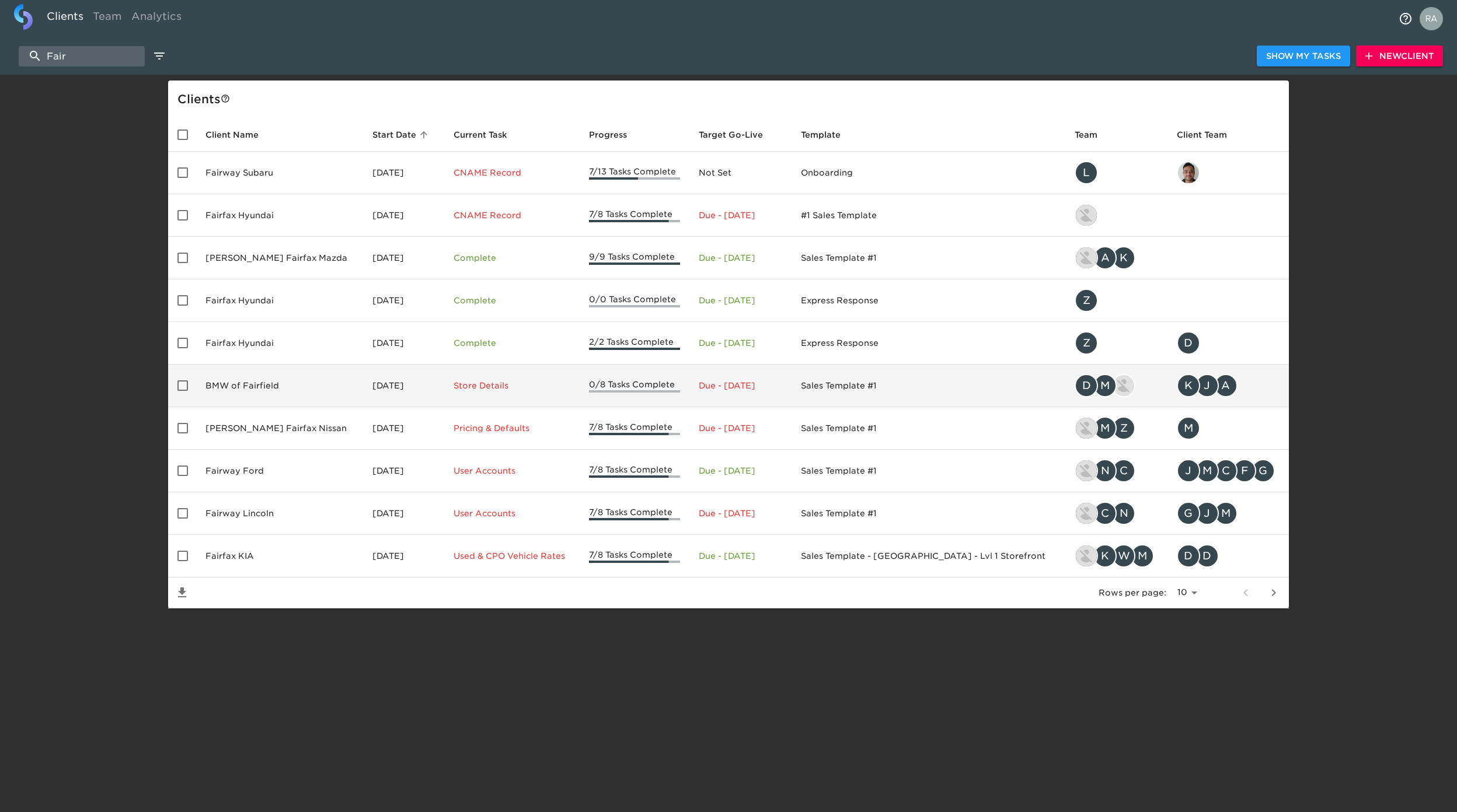
type input "Fair"
click at [232, 397] on td "BMW of Fairfield" at bounding box center [280, 386] width 167 height 43
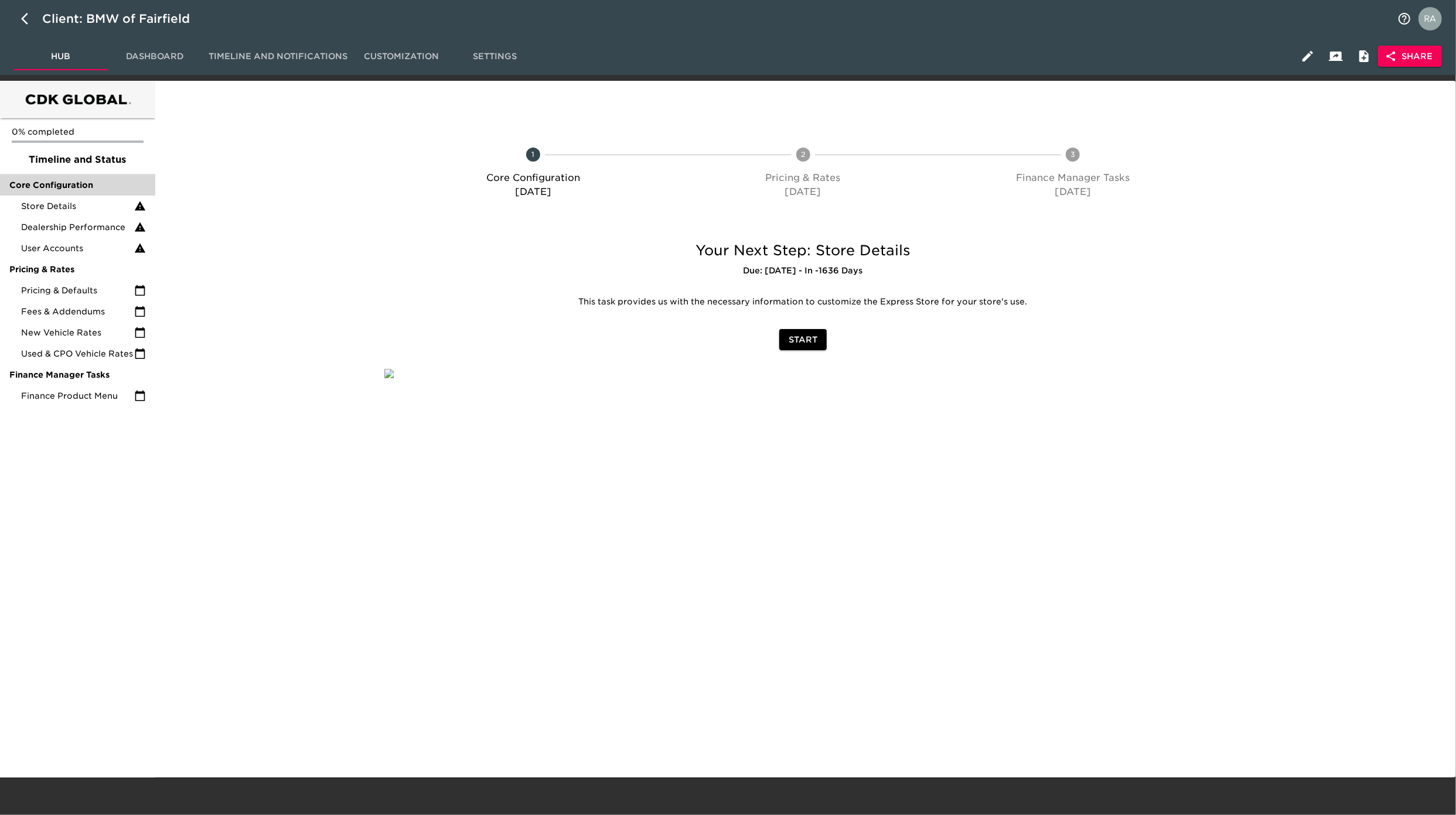
click at [76, 185] on span "Core Configuration" at bounding box center [78, 185] width 137 height 12
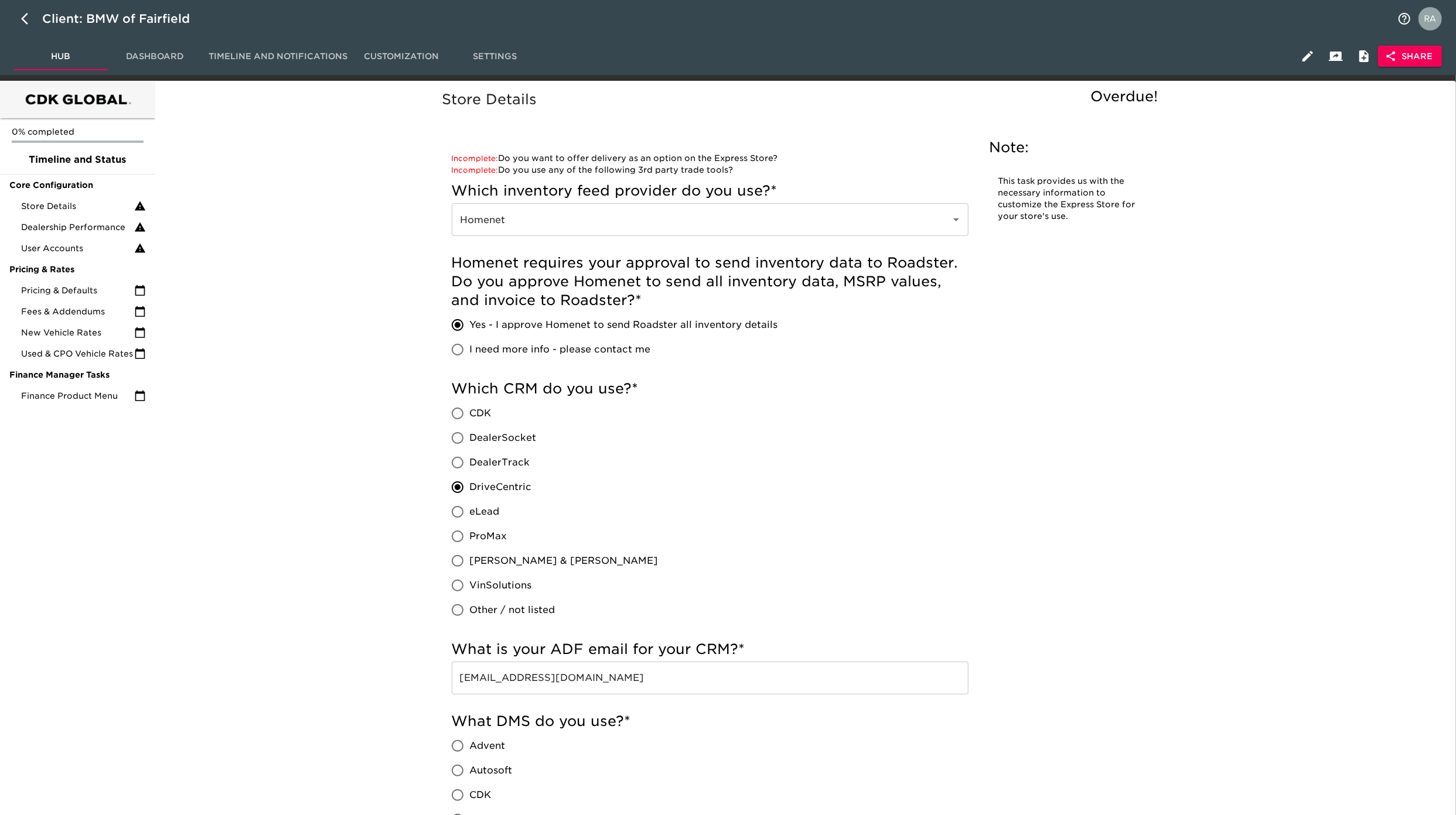
drag, startPoint x: 1454, startPoint y: 104, endPoint x: 1460, endPoint y: 123, distance: 19.9
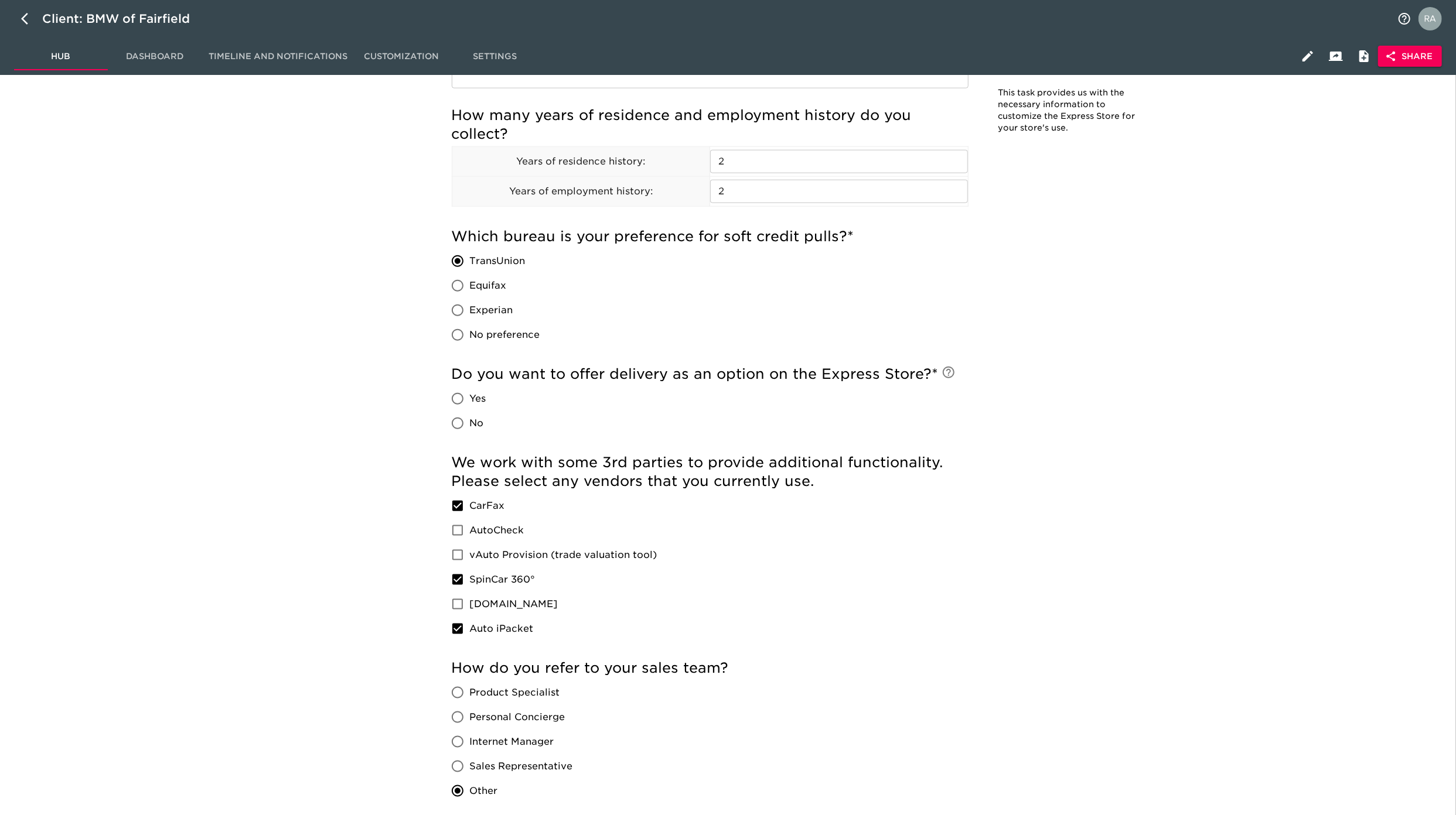
scroll to position [1424, 0]
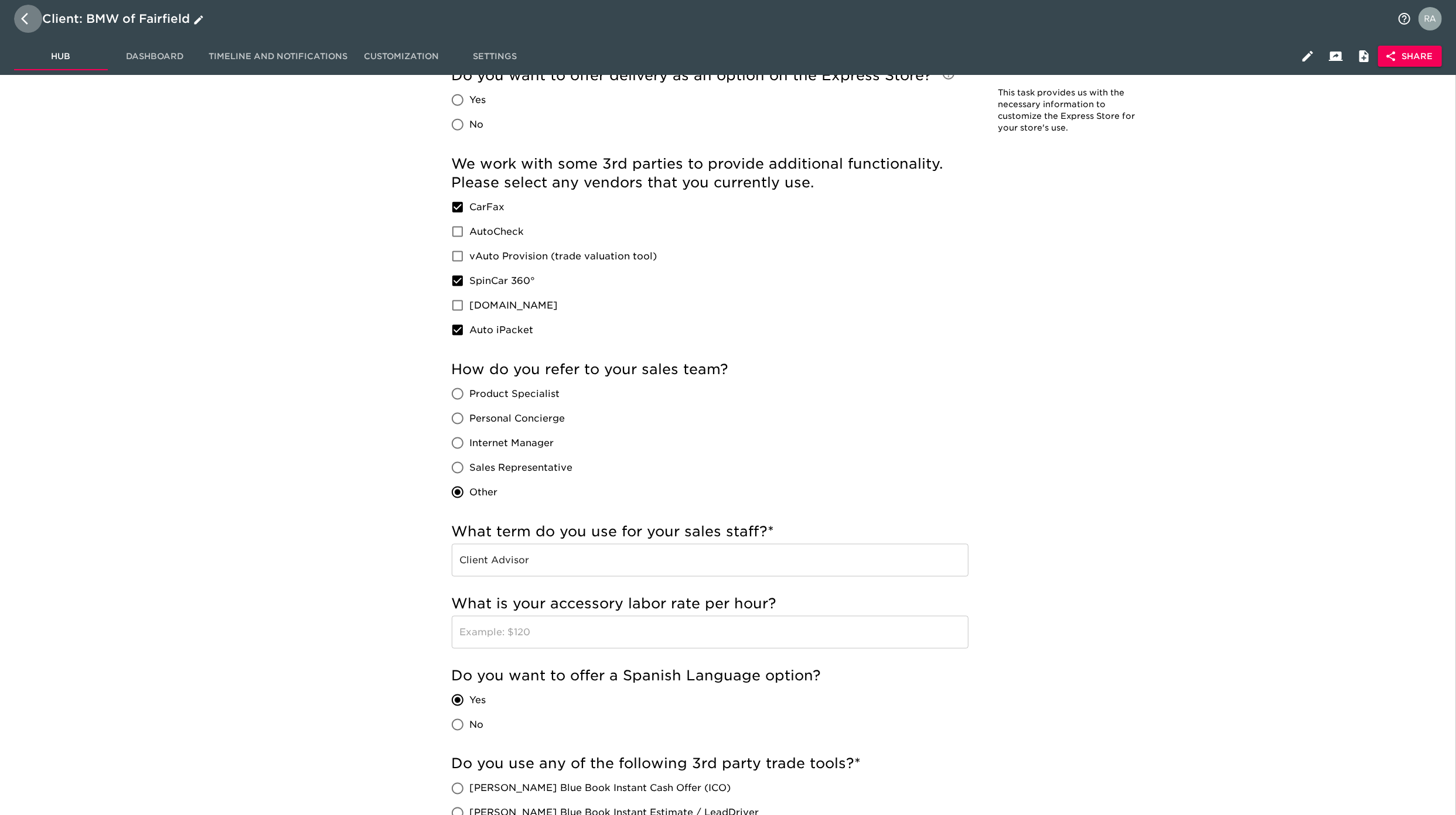
click at [31, 22] on icon "button" at bounding box center [28, 19] width 14 height 14
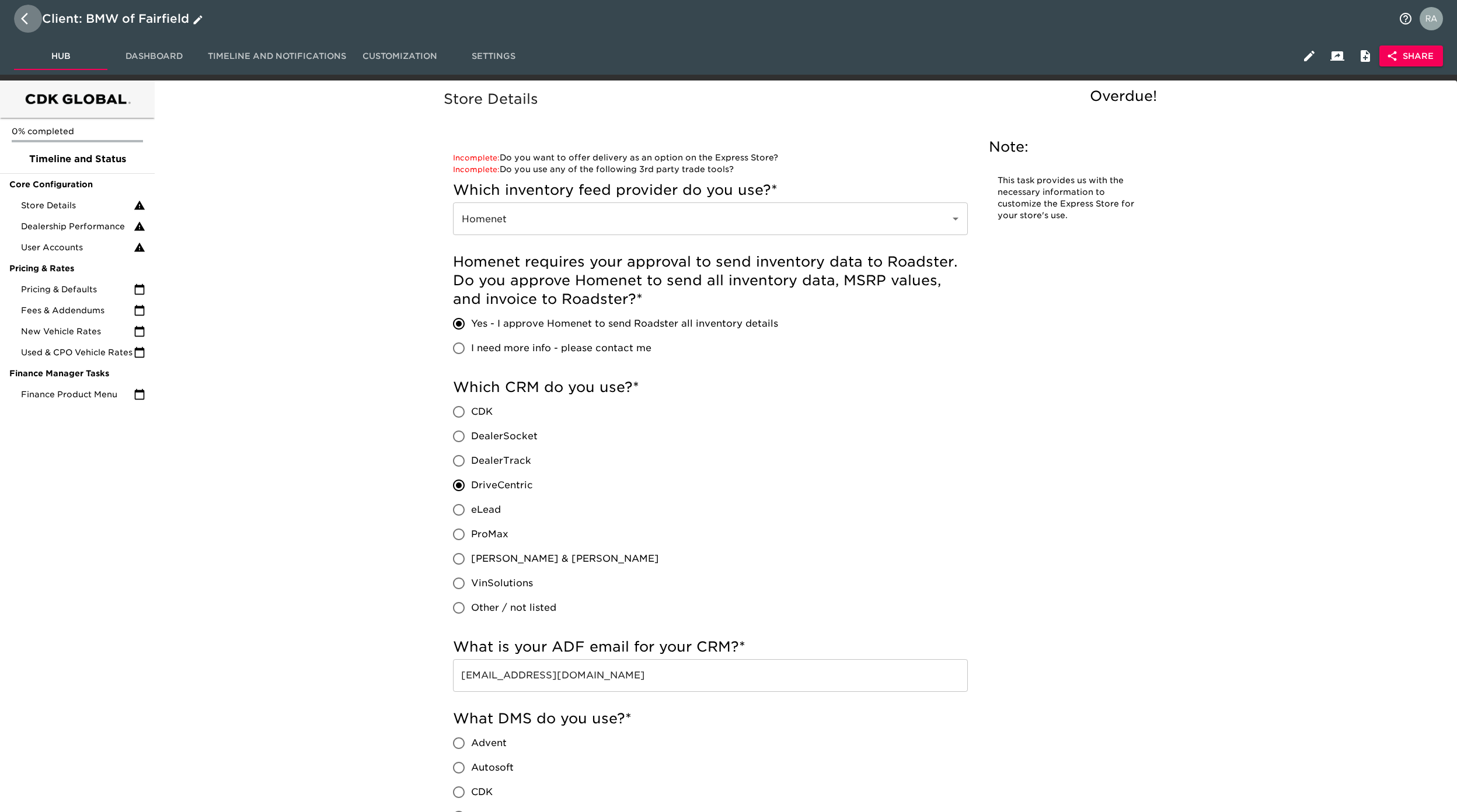
select select "10"
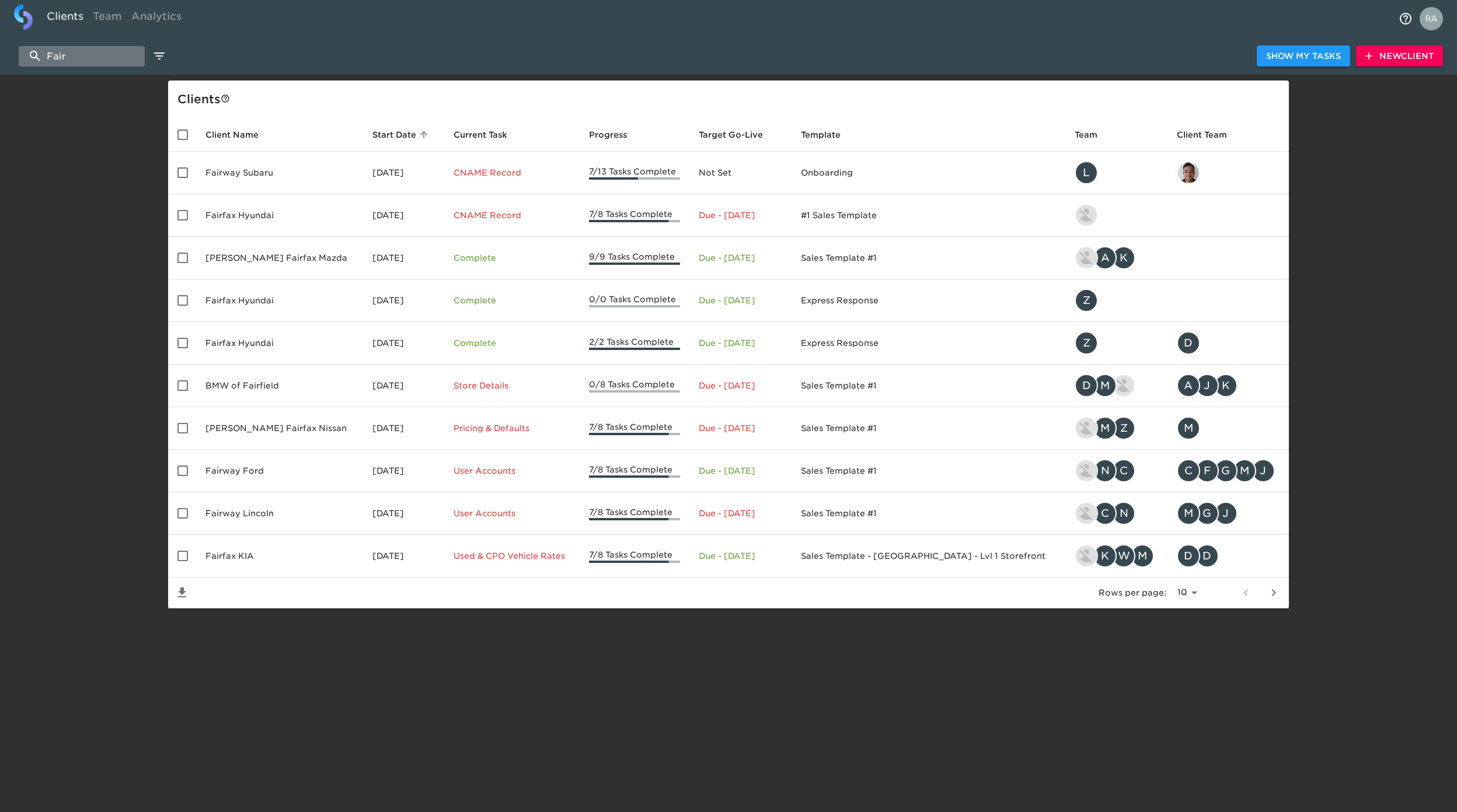
click at [115, 55] on input "Fair" at bounding box center [82, 57] width 126 height 21
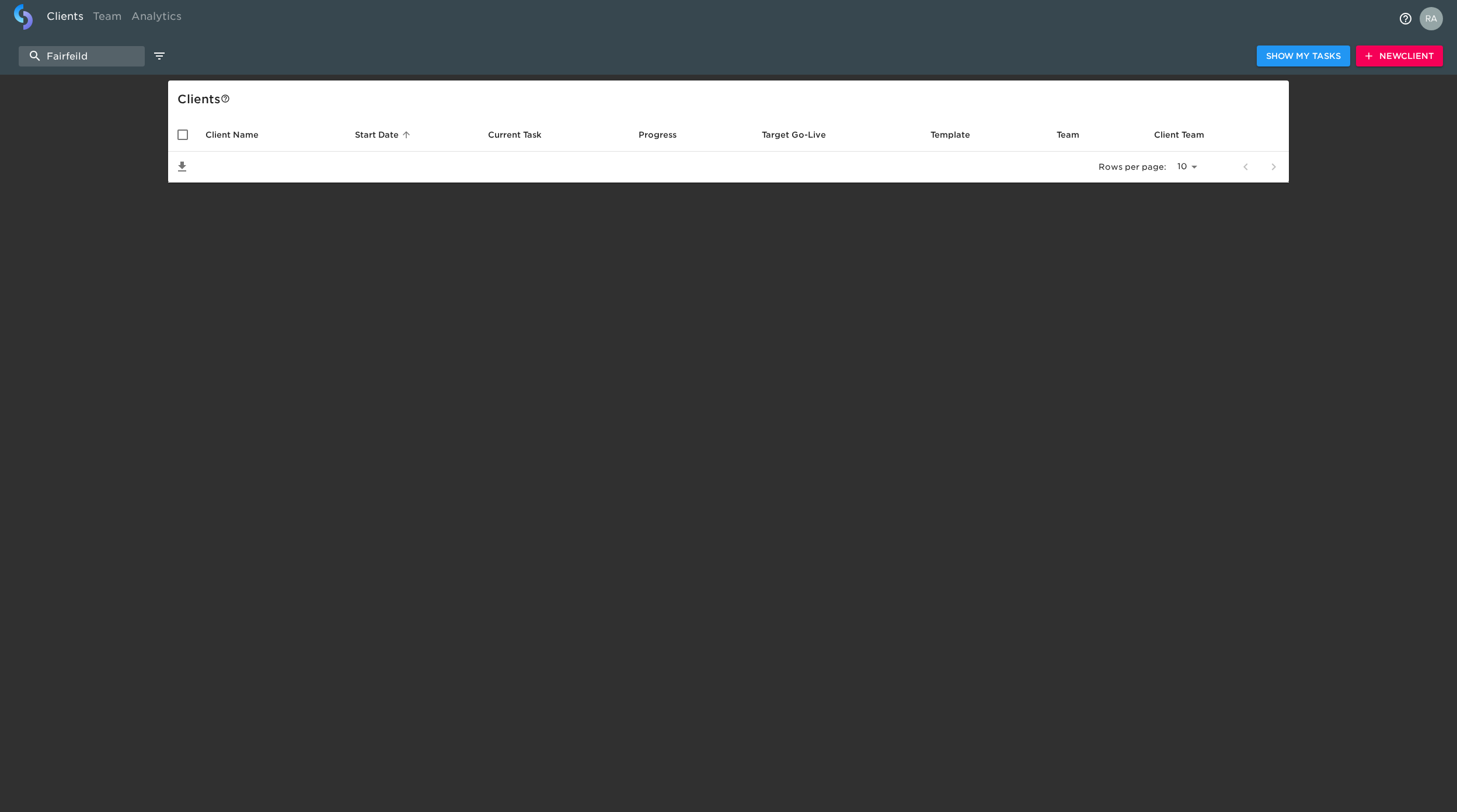
drag, startPoint x: 100, startPoint y: 48, endPoint x: -128, endPoint y: 45, distance: 228.0
click at [0, 45] on html "Clients Team Analytics Fairfeild Show My Tasks New Client Client s Client Name …" at bounding box center [728, 110] width 1457 height 220
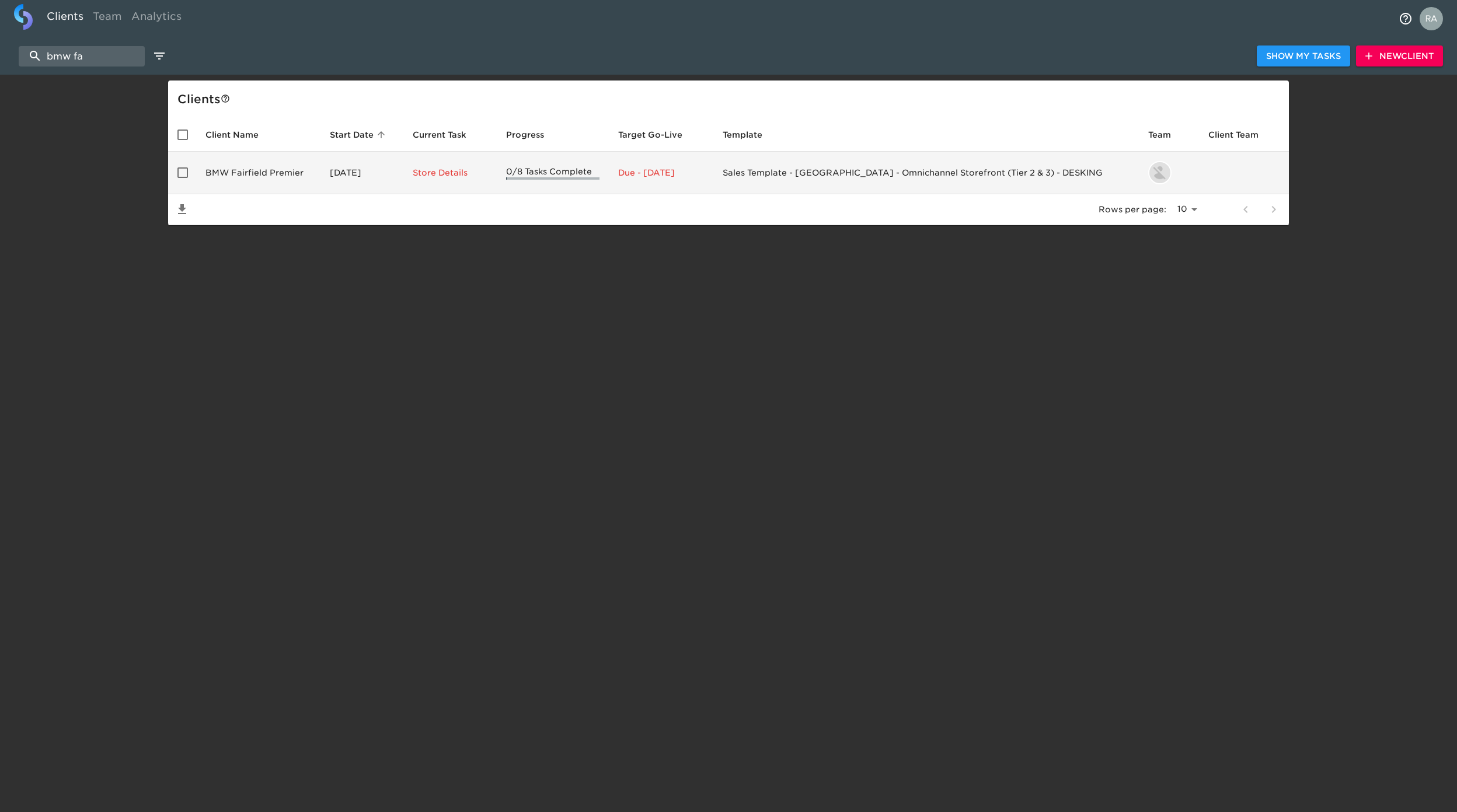
type input "bmw fa"
click at [264, 171] on td "BMW Fairfield Premier" at bounding box center [258, 173] width 124 height 43
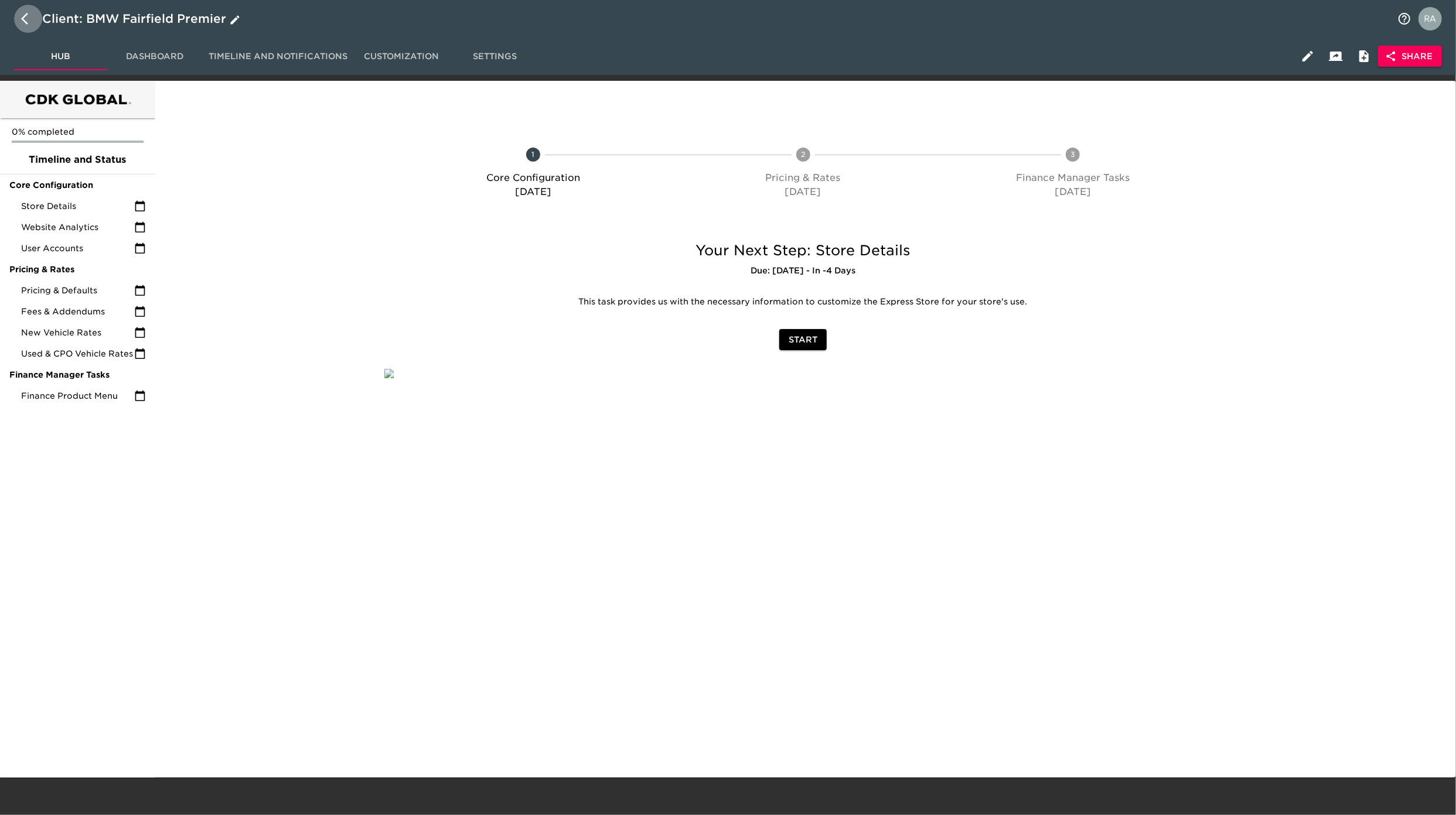
click at [26, 22] on icon "button" at bounding box center [24, 19] width 7 height 12
select select "10"
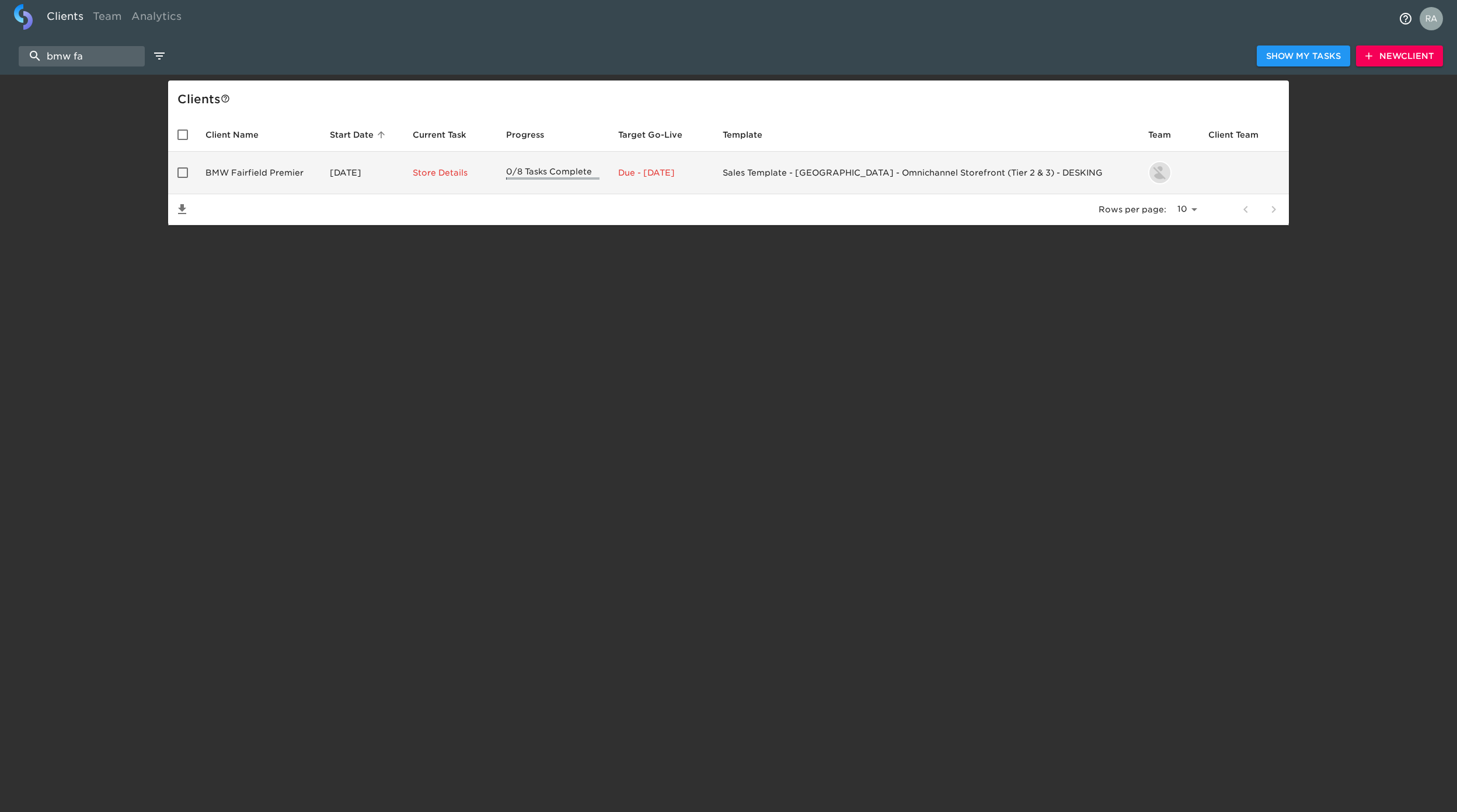
click at [252, 162] on td "BMW Fairfield Premier" at bounding box center [258, 173] width 124 height 43
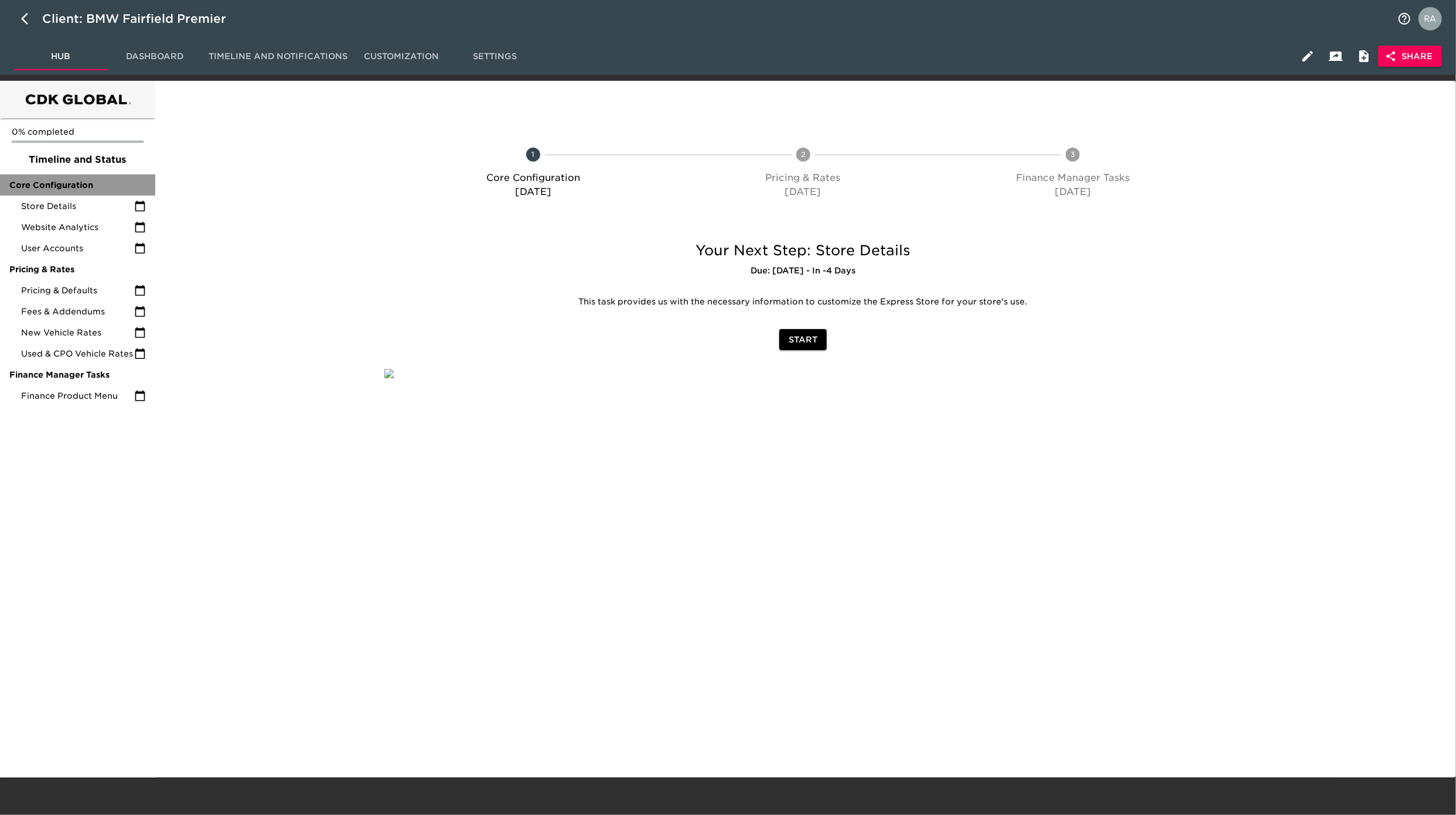
click at [69, 193] on div "Core Configuration" at bounding box center [78, 185] width 155 height 21
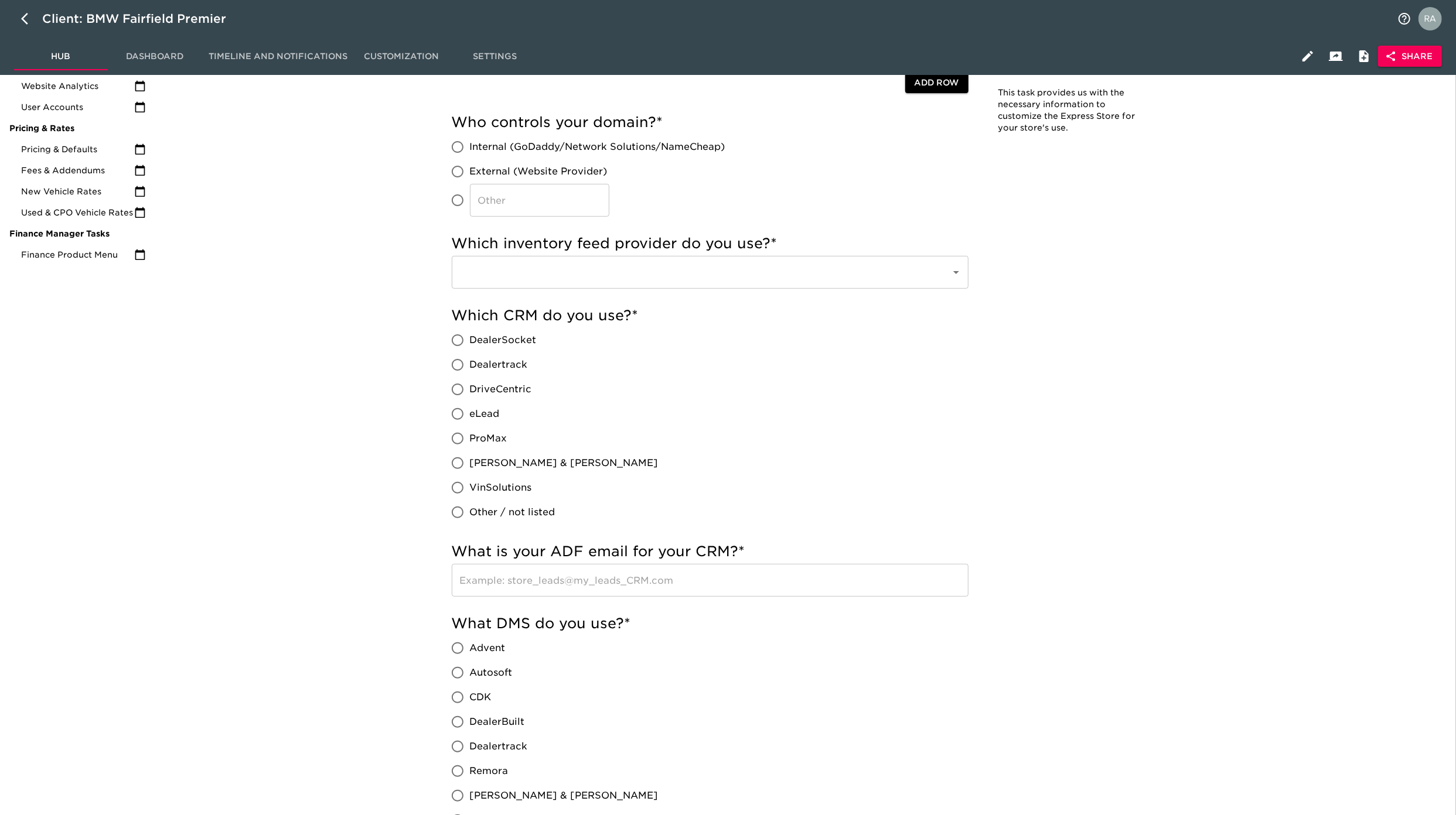
scroll to position [131, 0]
